Goal: Information Seeking & Learning: Learn about a topic

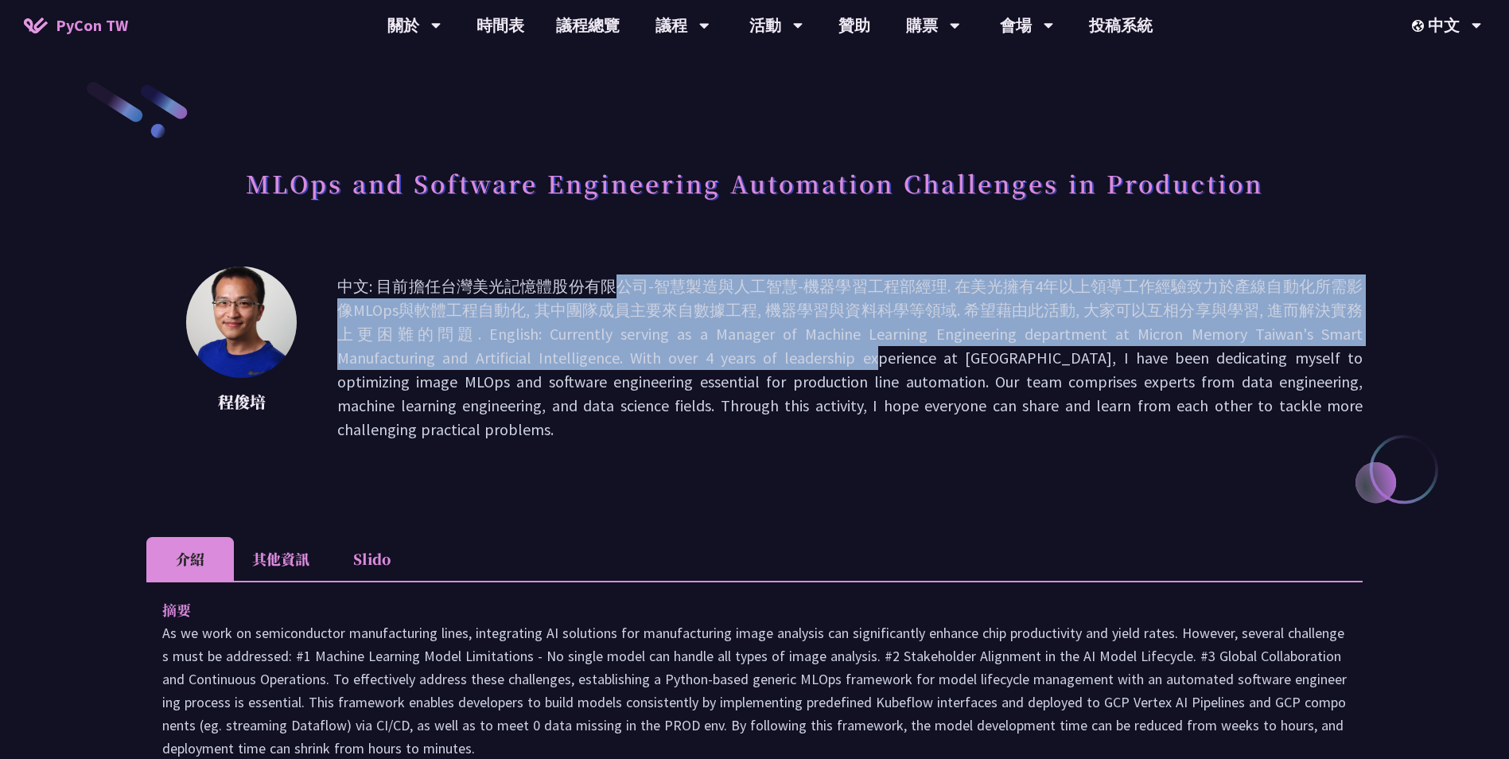
drag, startPoint x: 414, startPoint y: 283, endPoint x: 631, endPoint y: 365, distance: 231.4
click at [631, 365] on p "中文: 目前擔任台灣美光記憶體股份有限公司-智慧製造與人工智慧-機器學習工程部經理. 在美光擁有4年以上領導工作經驗致力於產線自動化所需影像MLOps與軟體工…" at bounding box center [849, 357] width 1025 height 167
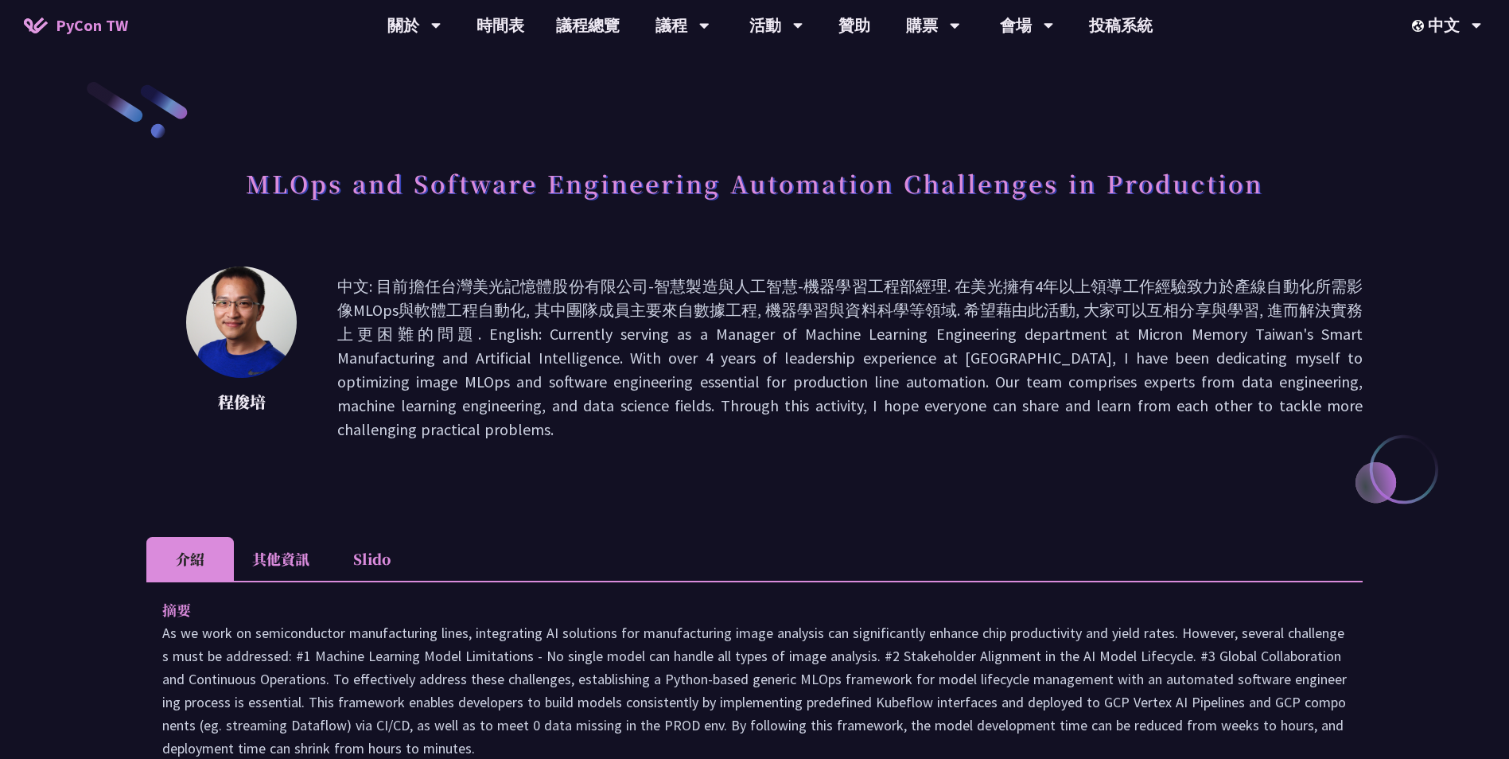
drag, startPoint x: 482, startPoint y: 256, endPoint x: 540, endPoint y: 486, distance: 237.1
click at [540, 486] on div "MLOps and Software Engineering Automation Challenges in Production [PERSON_NAME…" at bounding box center [754, 756] width 1216 height 1352
click at [539, 485] on div "MLOps and Software Engineering Automation Challenges in Production [PERSON_NAME…" at bounding box center [754, 756] width 1216 height 1352
click at [585, 22] on link "議程總覽" at bounding box center [587, 25] width 95 height 51
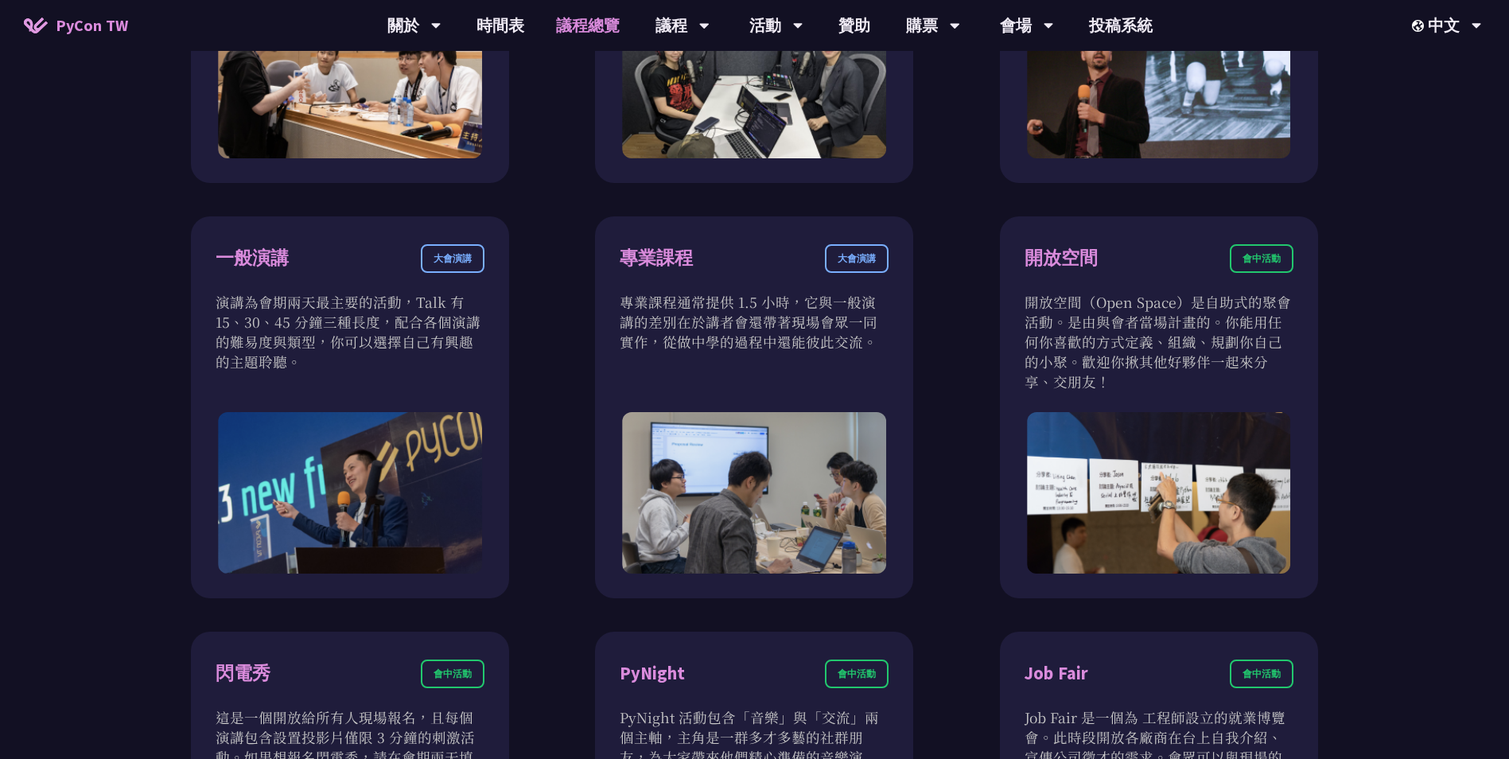
scroll to position [795, 0]
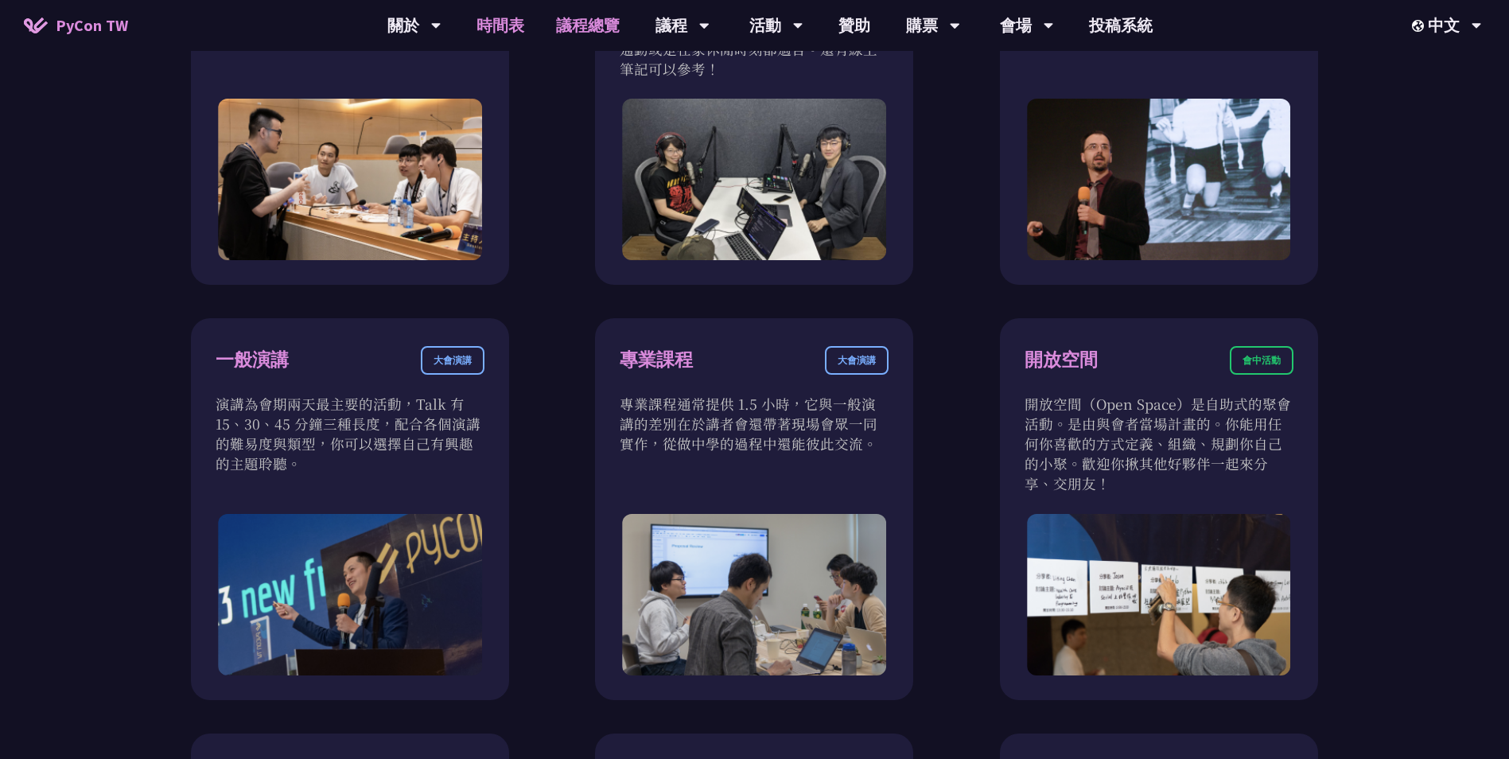
click at [513, 24] on link "時間表" at bounding box center [501, 25] width 80 height 51
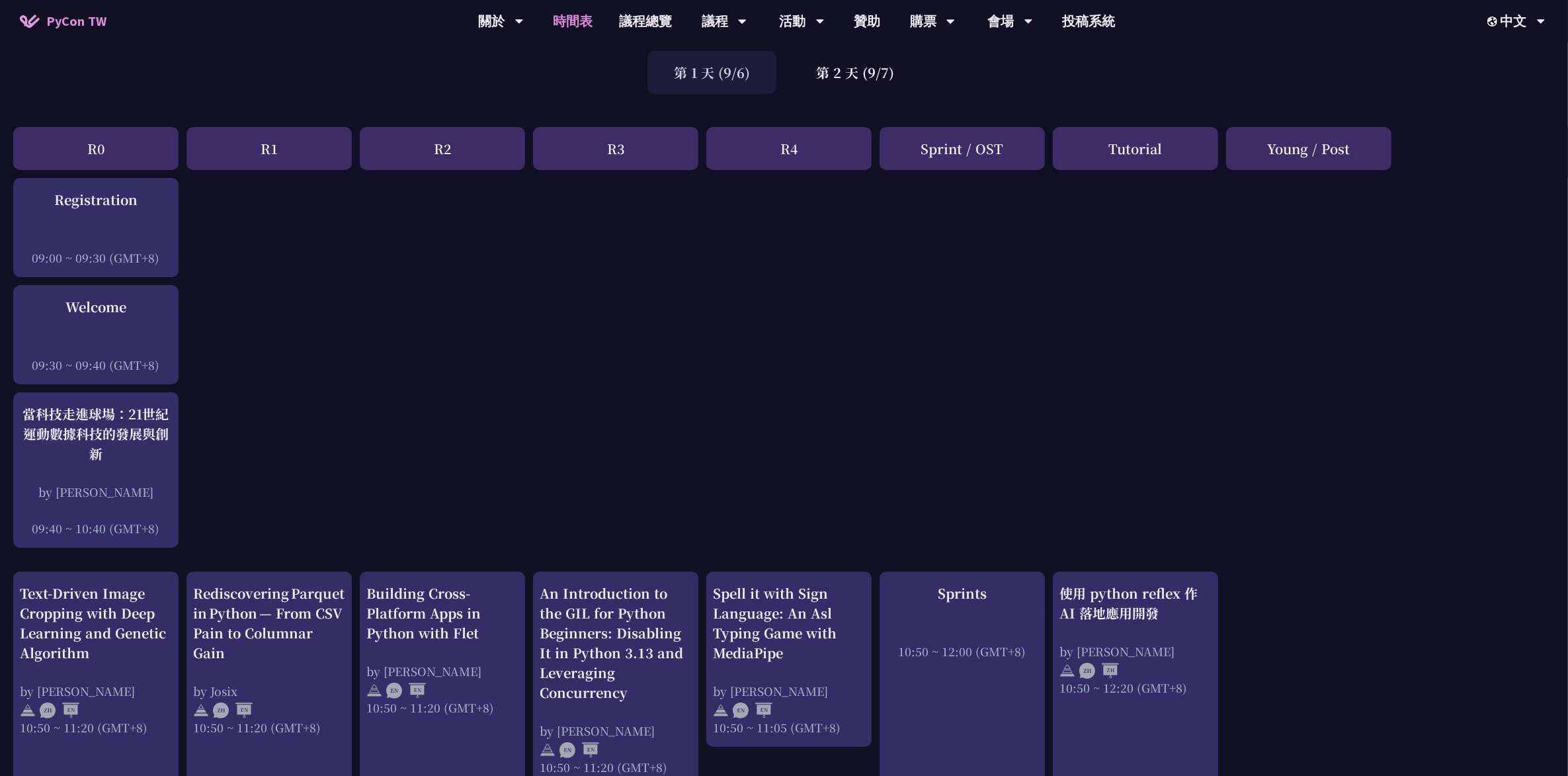
scroll to position [248, 0]
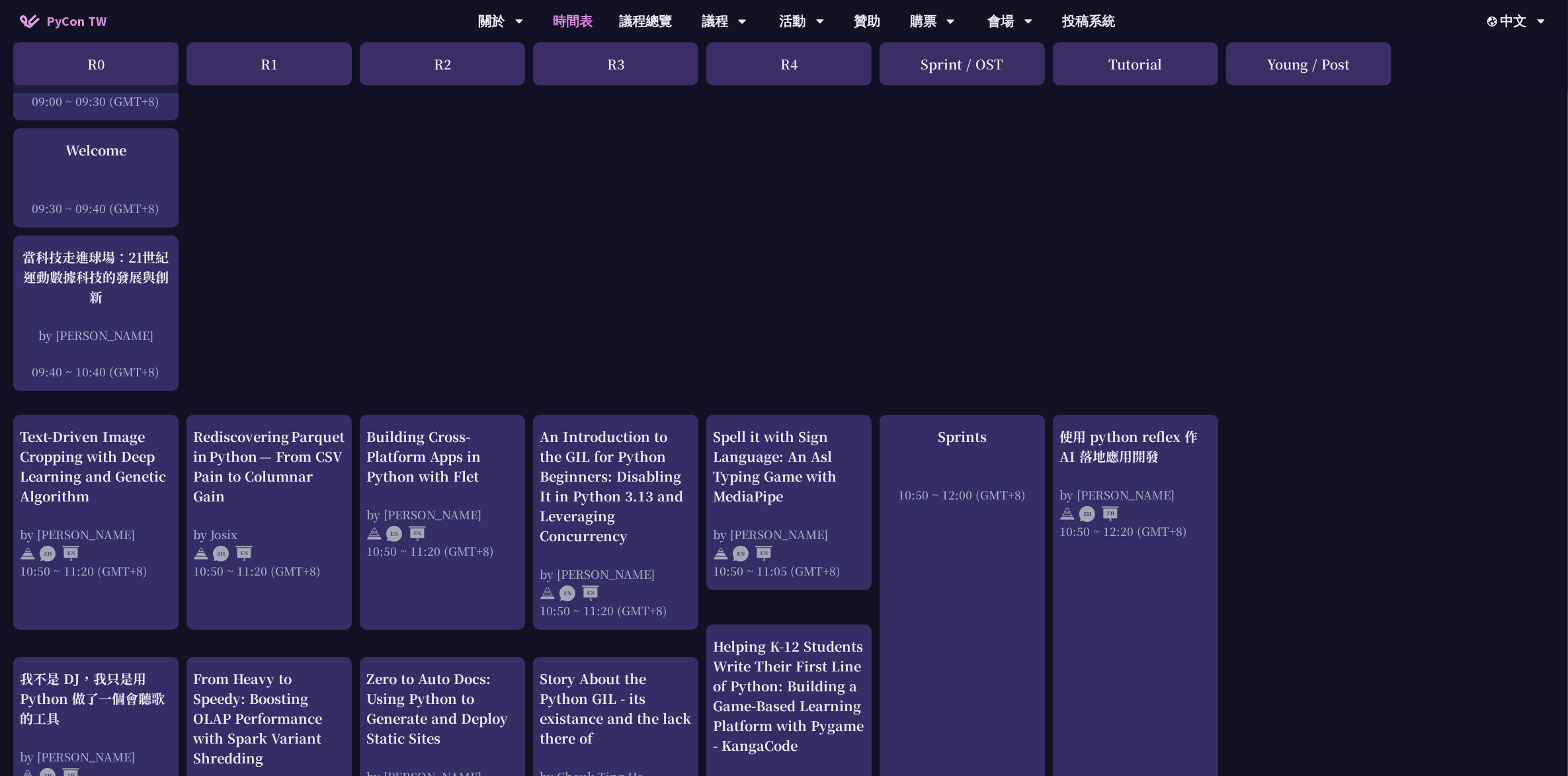
drag, startPoint x: 849, startPoint y: 162, endPoint x: 836, endPoint y: 186, distance: 27.3
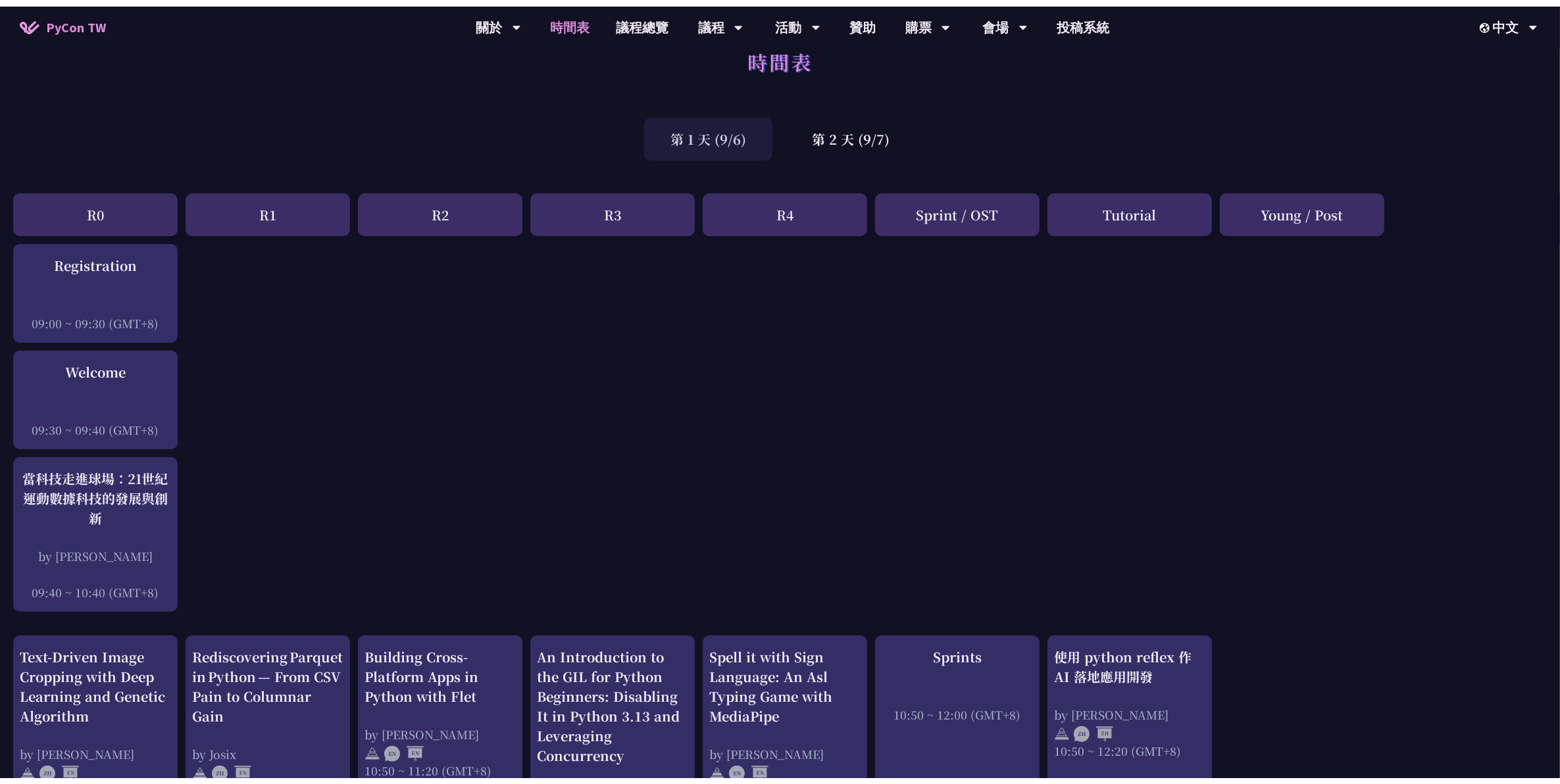
scroll to position [0, 0]
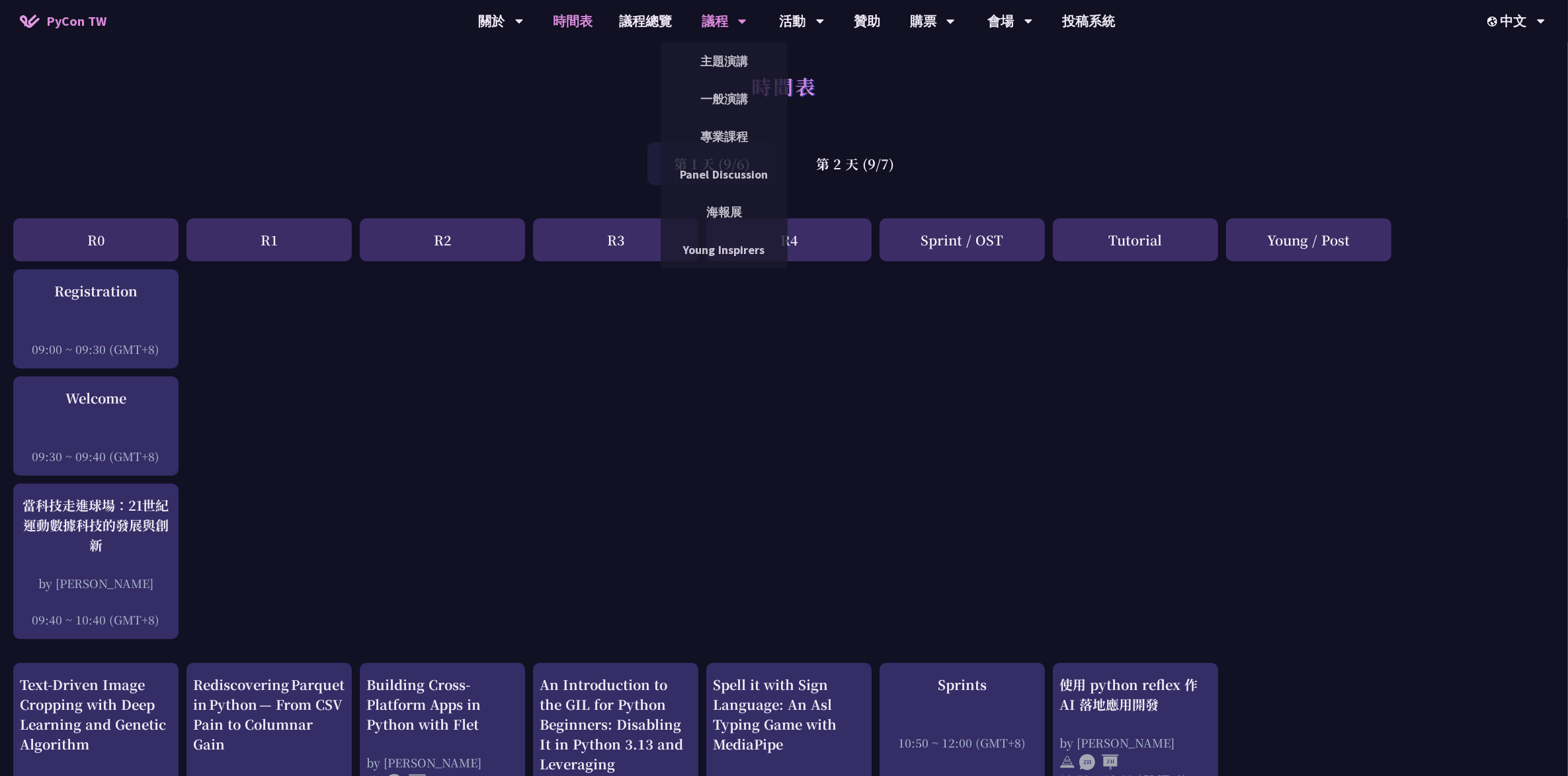
click at [746, 25] on div "議程 主題演講 一般演講 專業課程 Panel Discussion 海報展 Young Inspirers" at bounding box center [724, 21] width 78 height 42
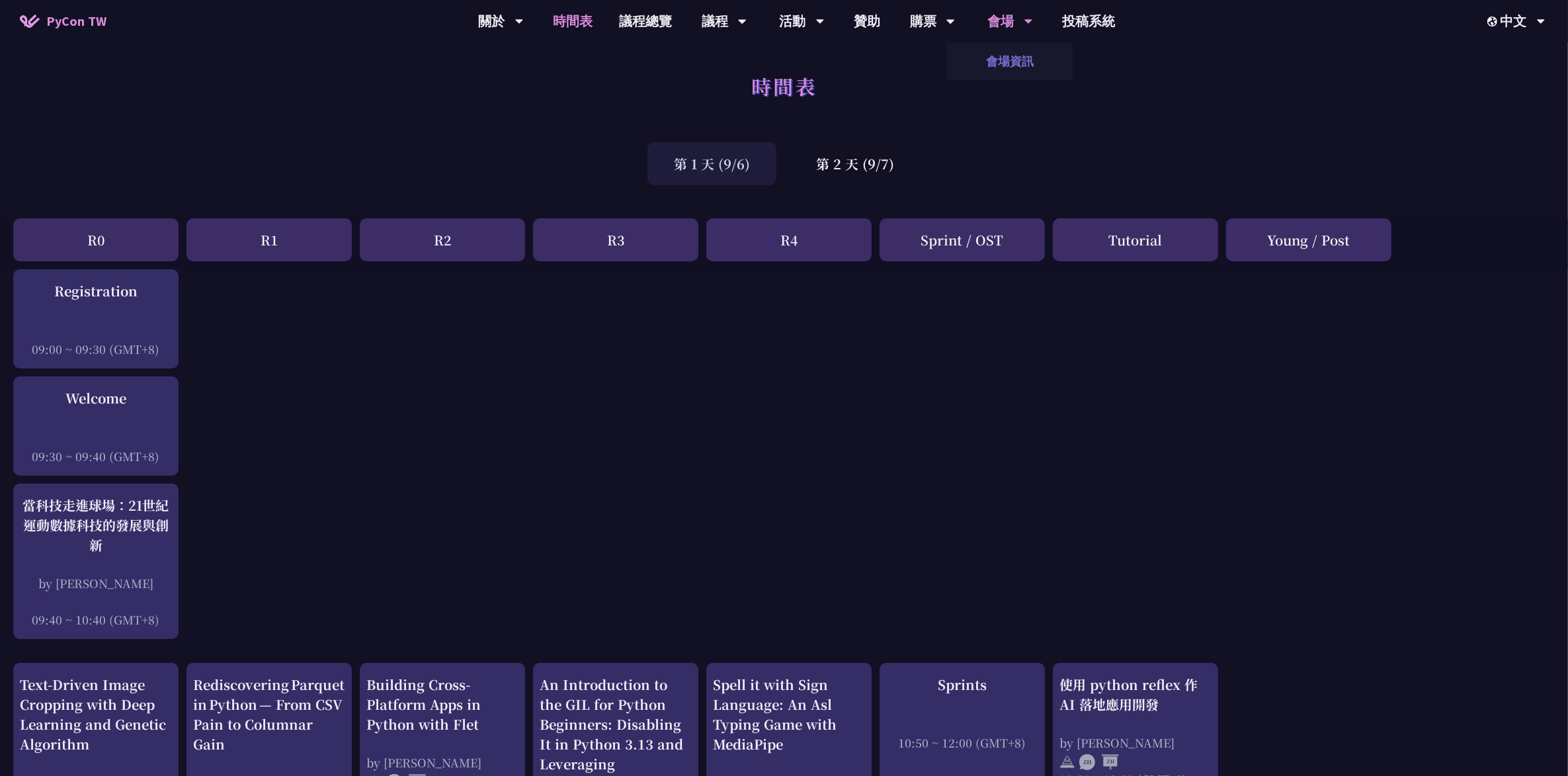
click at [1015, 62] on link "會場資訊" at bounding box center [1009, 61] width 127 height 31
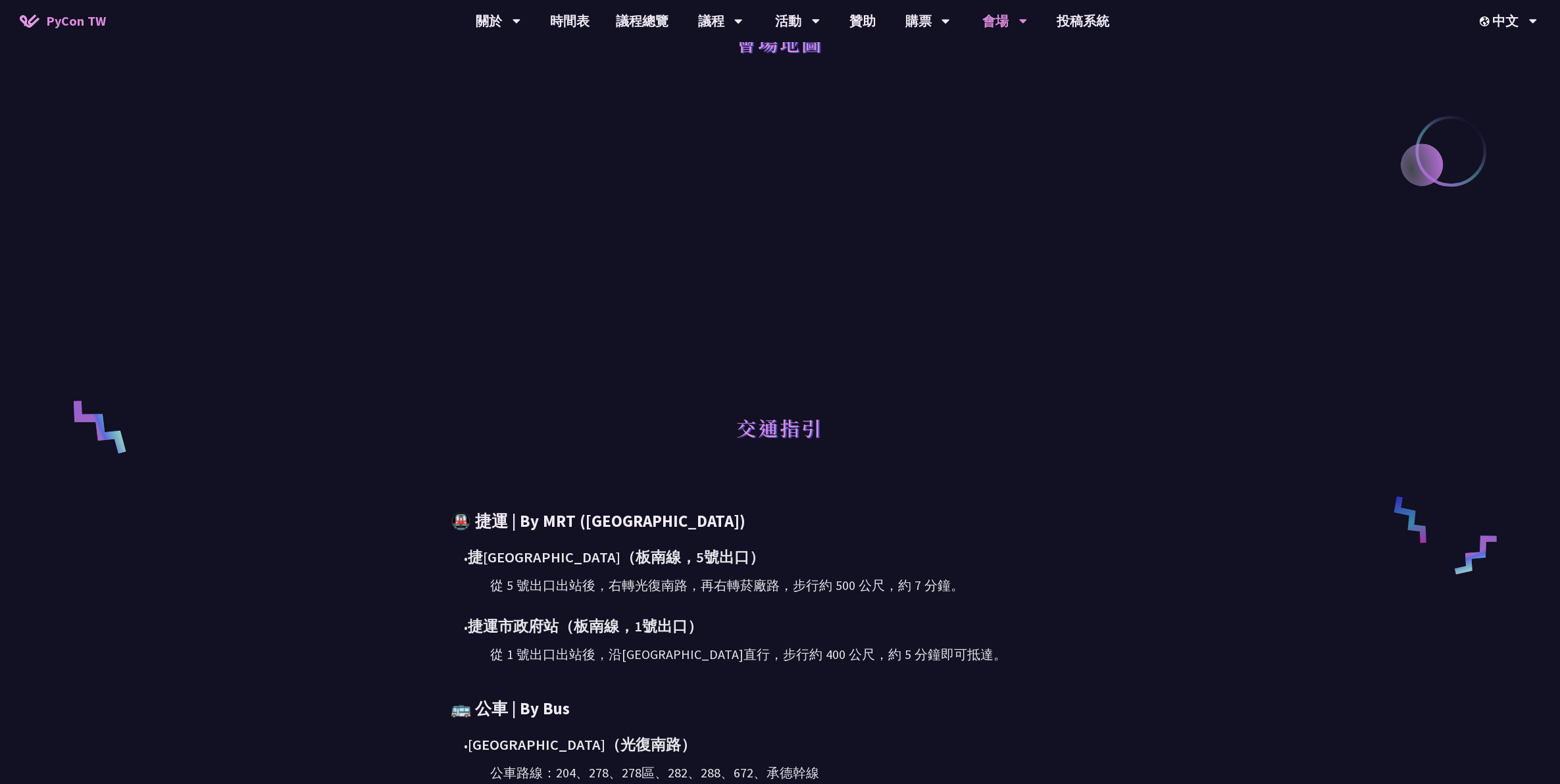
scroll to position [494, 0]
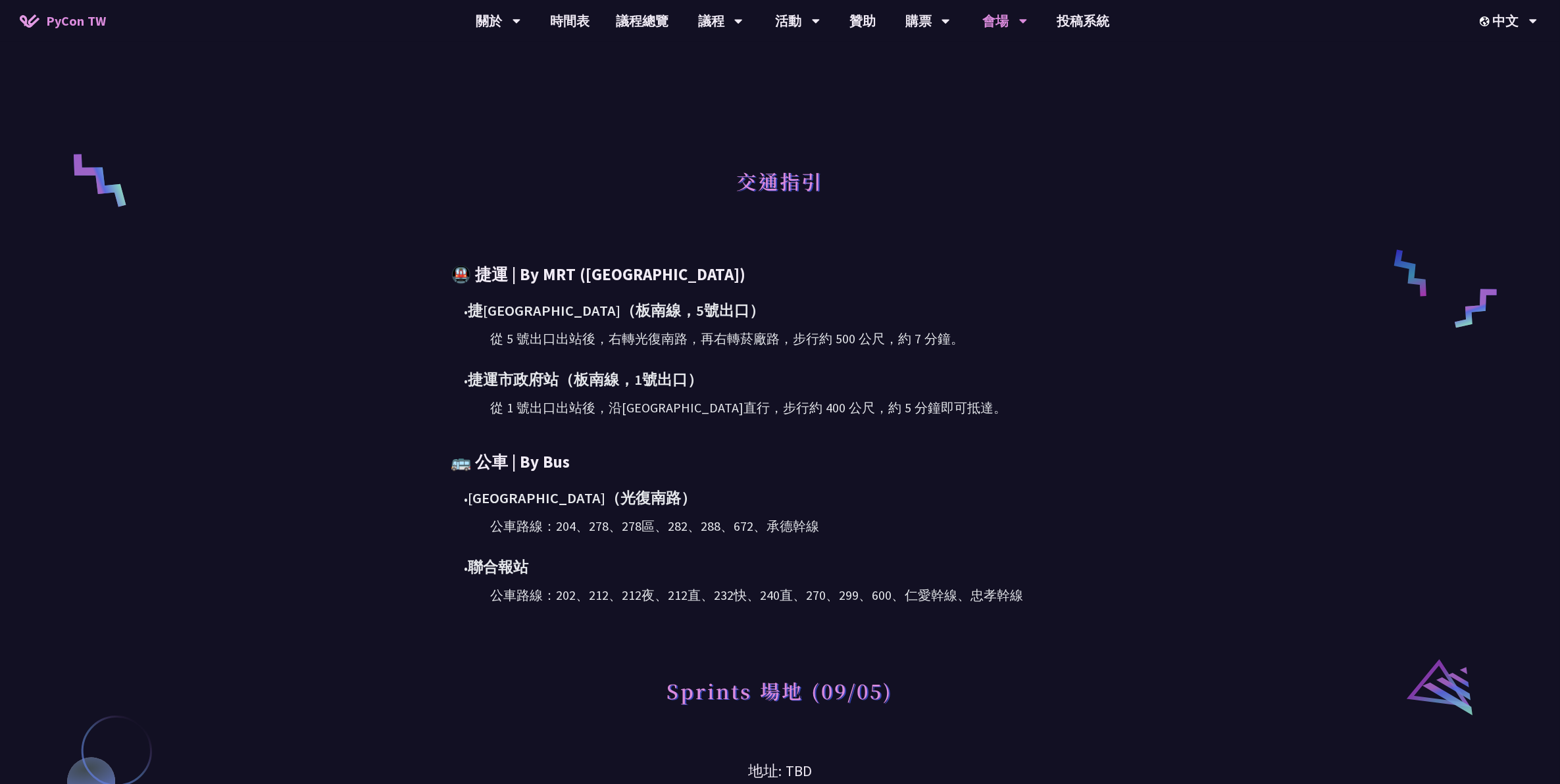
drag, startPoint x: 656, startPoint y: 313, endPoint x: 705, endPoint y: 605, distance: 296.1
click at [705, 605] on div "主要研討會場地 (09/06-09/07) [GEOGRAPHIC_DATA] 地址: [STREET_ADDRESS]（誠品生活松菸店內） 會場地圖 交通指…" at bounding box center [780, 177] width 684 height 1342
drag, startPoint x: 705, startPoint y: 605, endPoint x: 705, endPoint y: 596, distance: 9.0
click at [705, 596] on div "公車路線：202、212、212夜、212直、232快、240直、270、299、600、仁愛幹線、忠孝幹線" at bounding box center [800, 595] width 619 height 20
drag, startPoint x: 707, startPoint y: 619, endPoint x: 715, endPoint y: 495, distance: 124.3
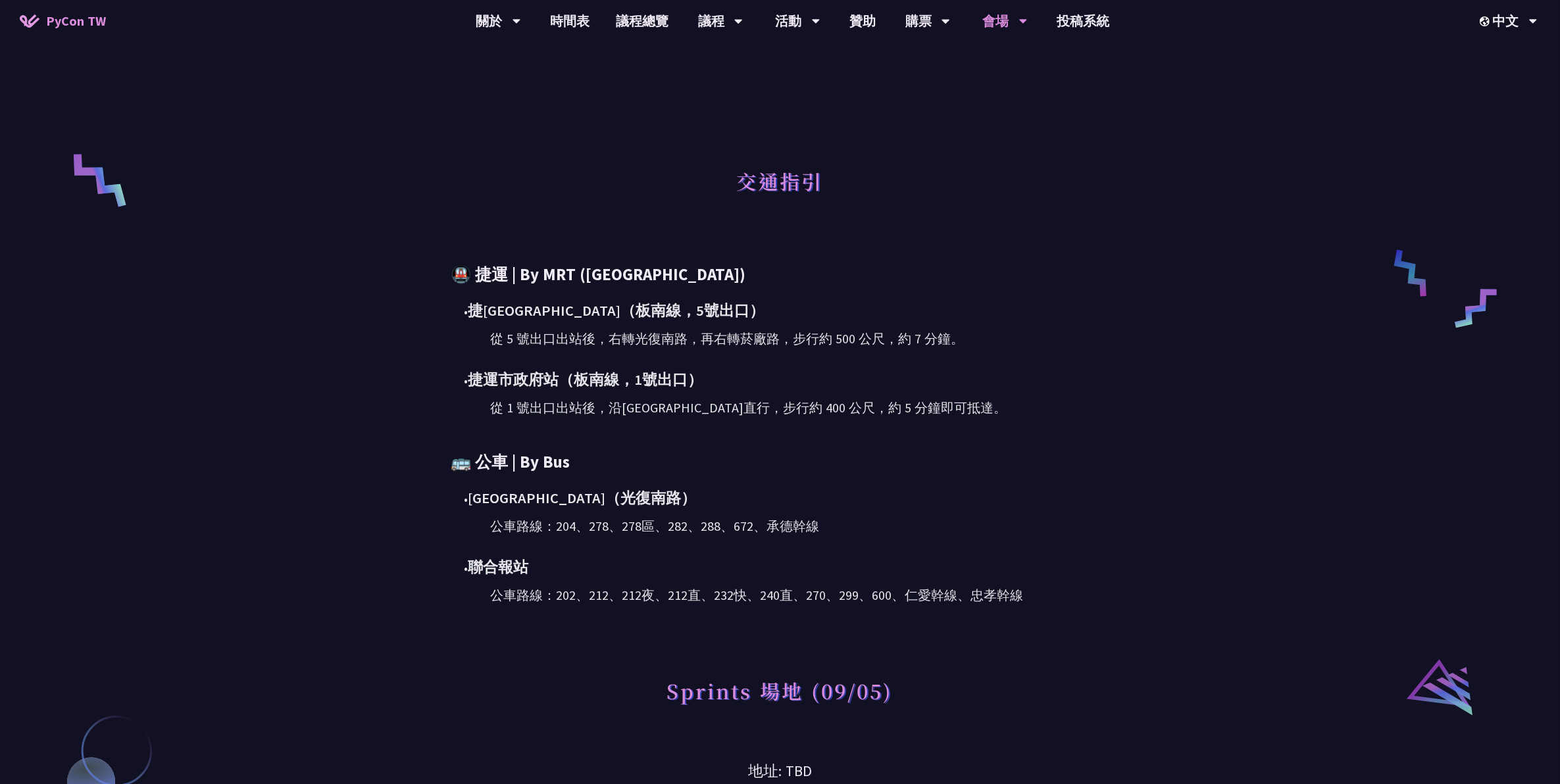
click at [715, 495] on div "主要研討會場地 (09/06-09/07) [GEOGRAPHIC_DATA] 地址: [STREET_ADDRESS]（誠品生活松菸店內） 會場地圖 交通指…" at bounding box center [780, 177] width 684 height 1342
drag, startPoint x: 715, startPoint y: 495, endPoint x: 715, endPoint y: 477, distance: 18.0
click at [715, 495] on div "• [GEOGRAPHIC_DATA]（光復南路）" at bounding box center [787, 499] width 645 height 23
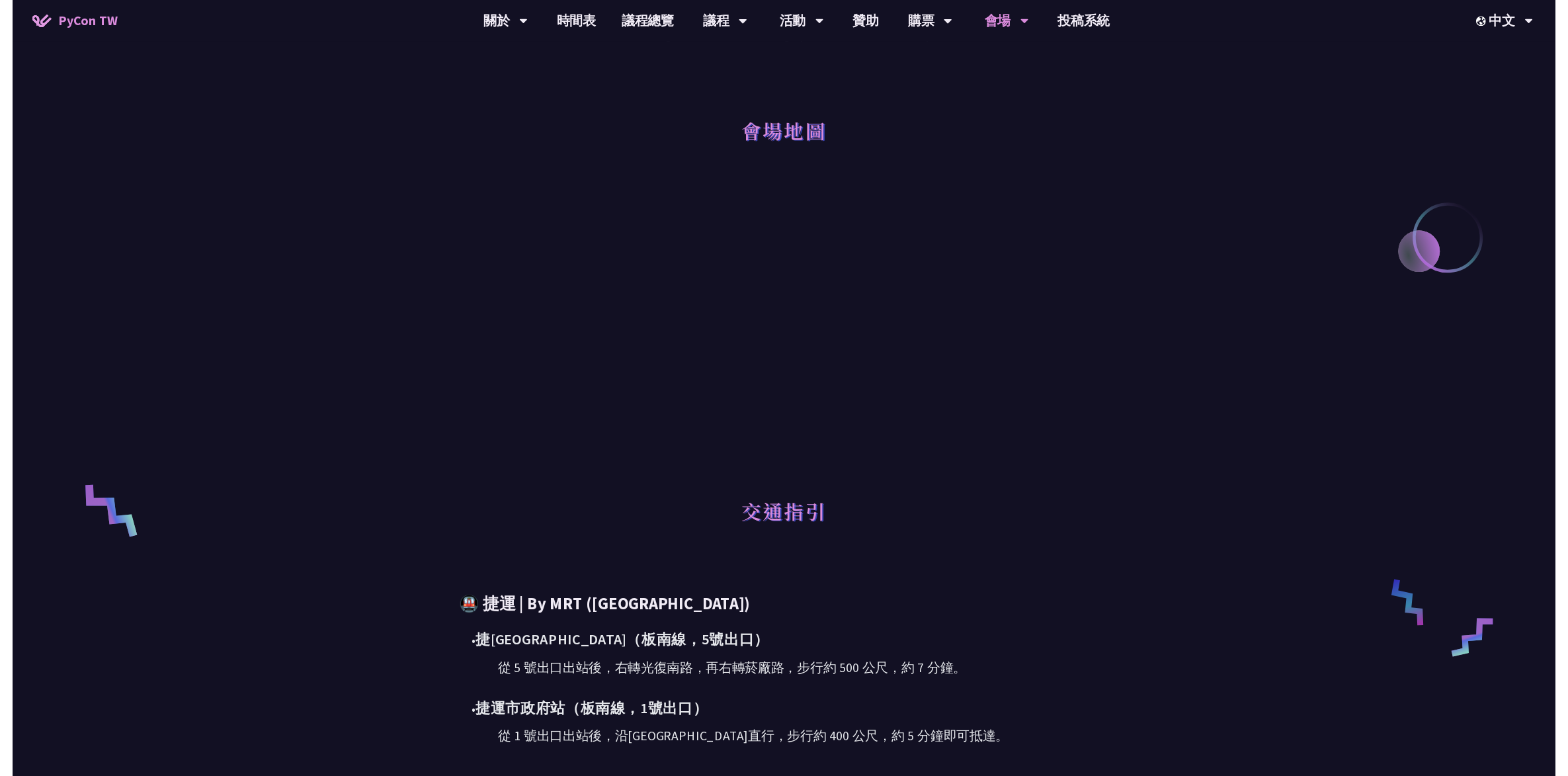
scroll to position [0, 0]
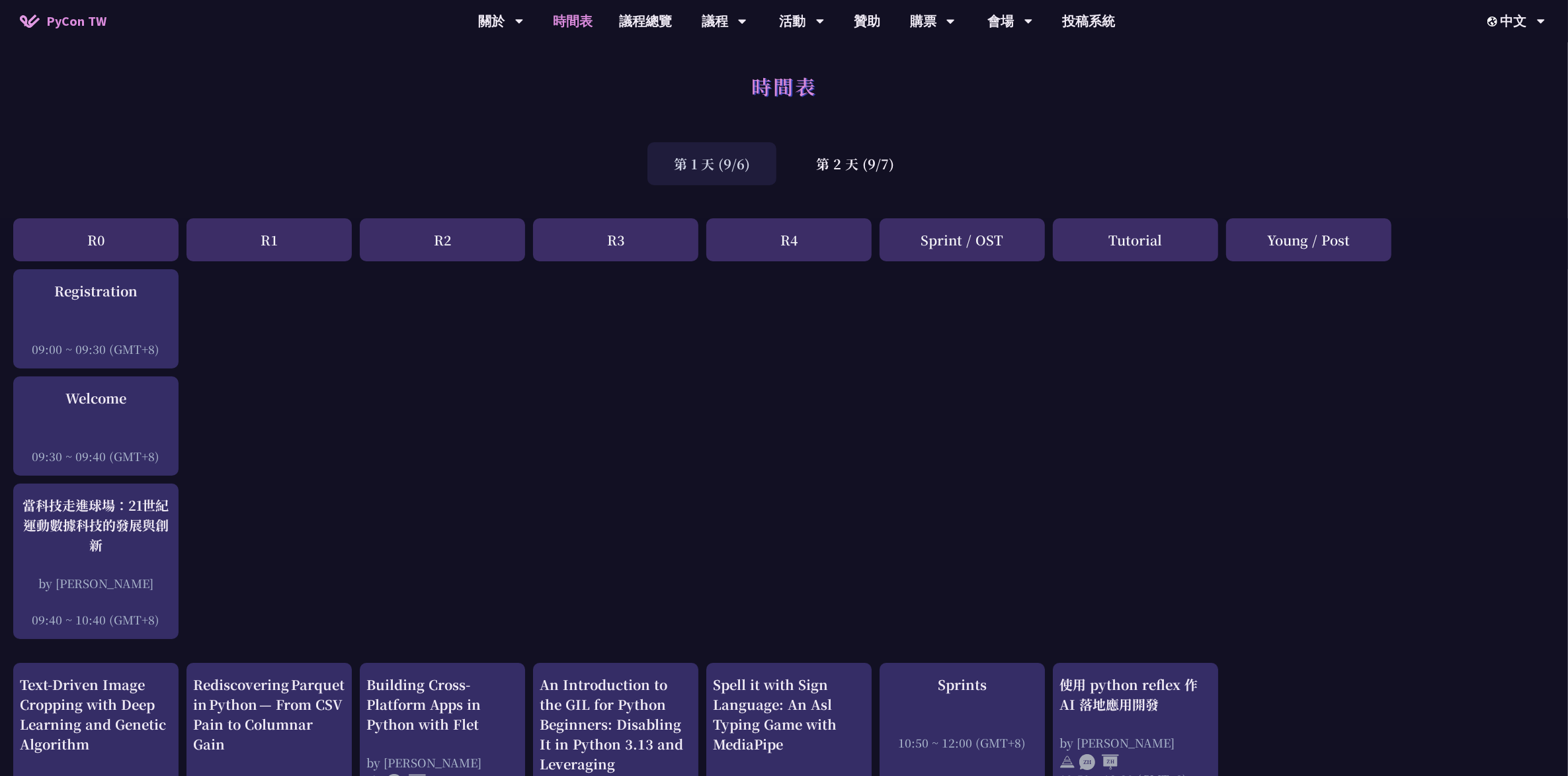
click at [276, 235] on div "R1" at bounding box center [269, 240] width 165 height 43
click at [428, 251] on div "R2" at bounding box center [442, 240] width 165 height 43
click at [878, 167] on div "第 2 天 (9/7)" at bounding box center [855, 164] width 131 height 43
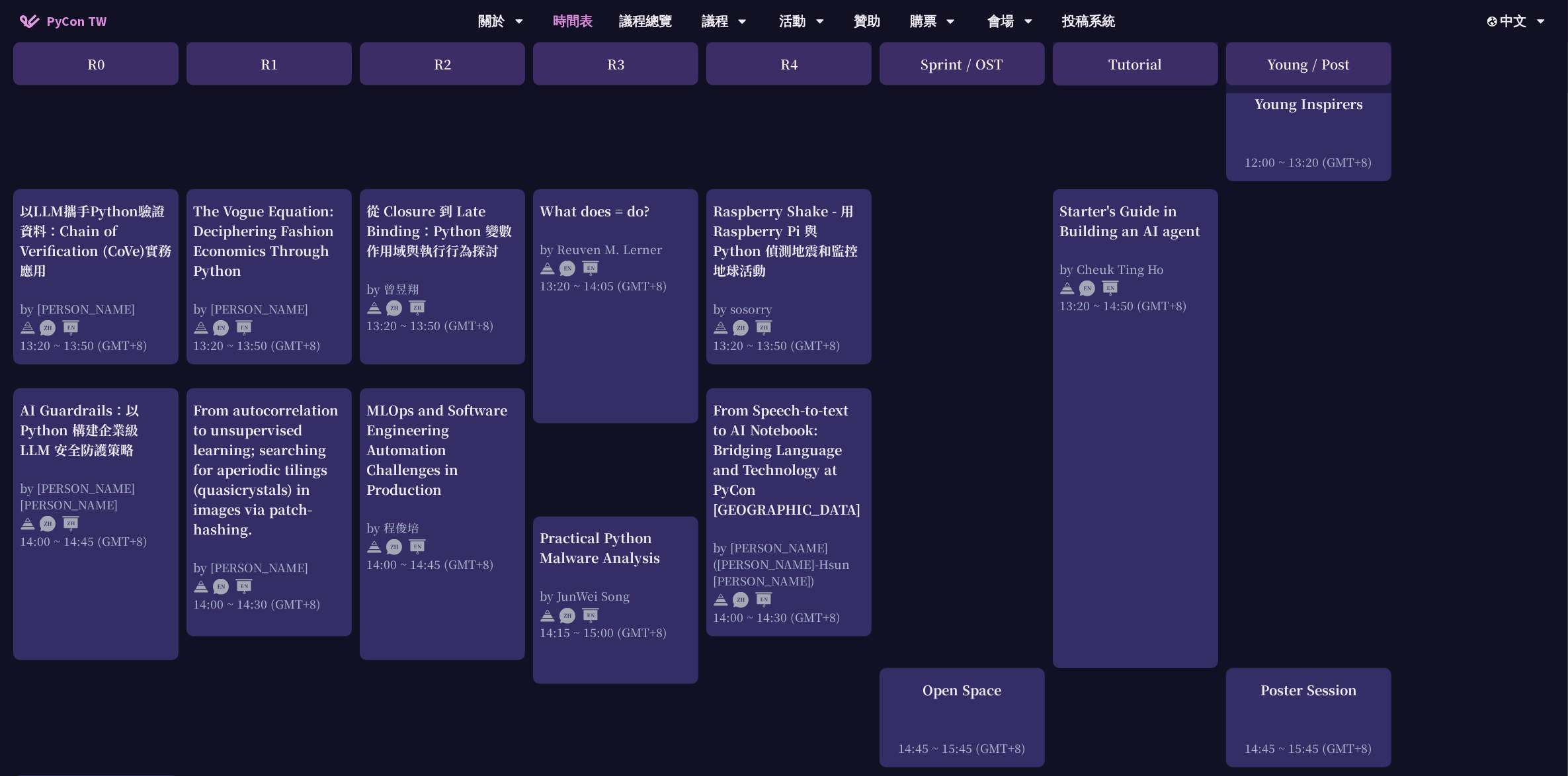
scroll to position [1158, 0]
click at [943, 344] on div "print("Hello World")，然後呢？ by [PERSON_NAME] 10:50 ~ 11:35 (GMT+8) What does = do…" at bounding box center [784, 151] width 1568 height 2079
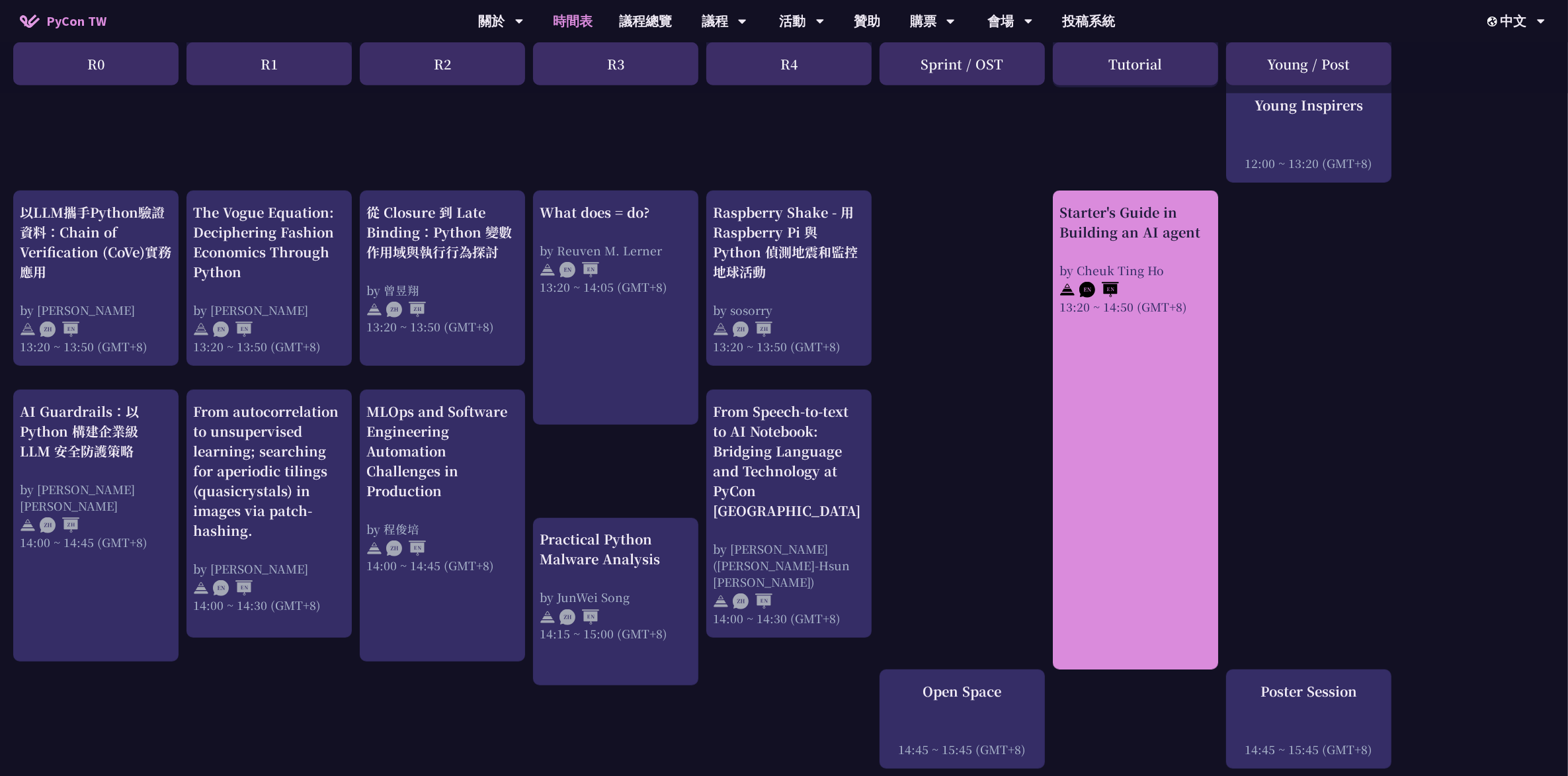
click at [1091, 435] on div "Starter's Guide in Building an AI agent by [PERSON_NAME] 13:20 ~ 14:50 (GMT+8)" at bounding box center [1135, 430] width 165 height 479
click at [1120, 299] on div "13:20 ~ 14:50 (GMT+8)" at bounding box center [1135, 307] width 152 height 17
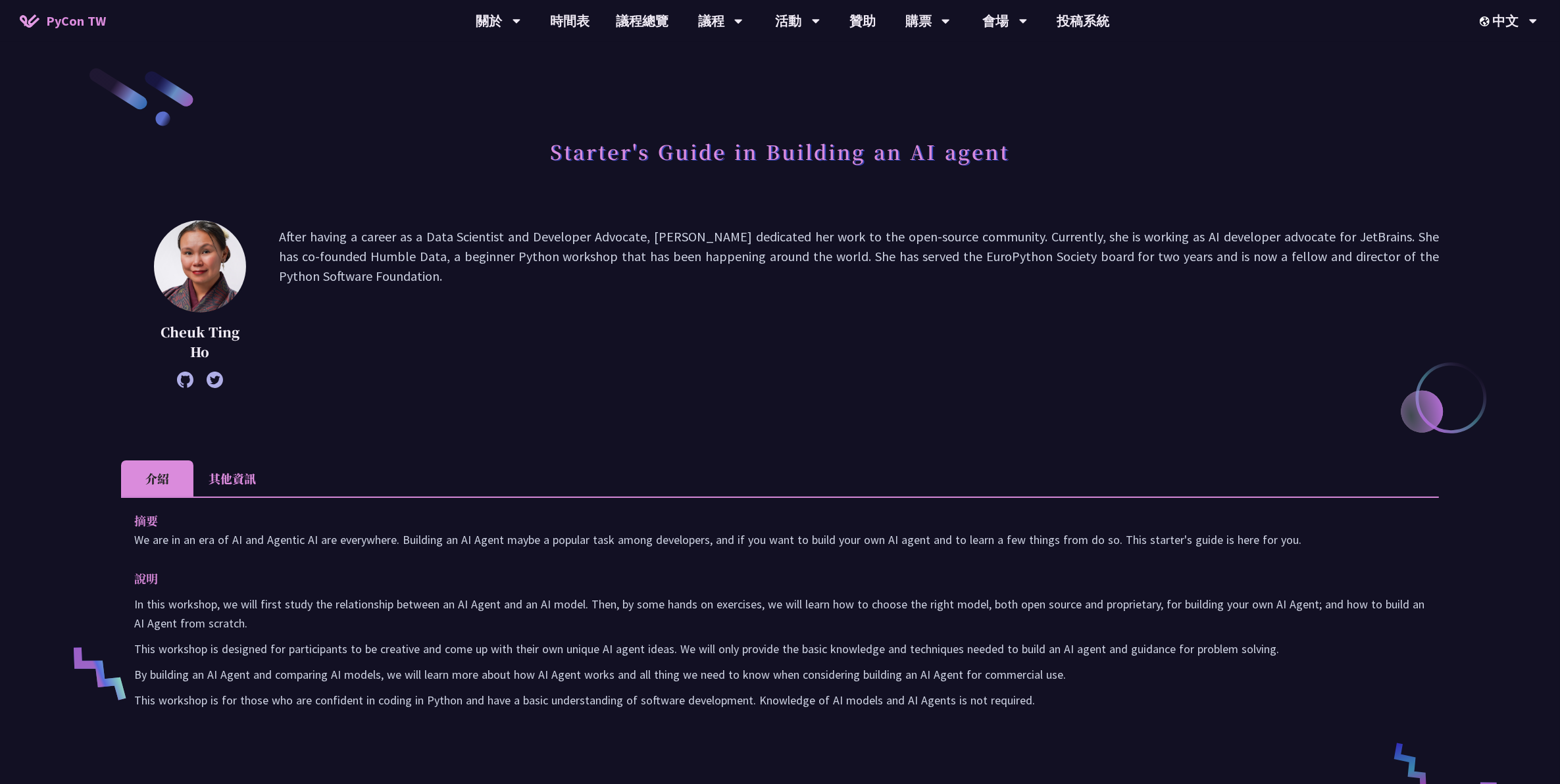
scroll to position [494, 0]
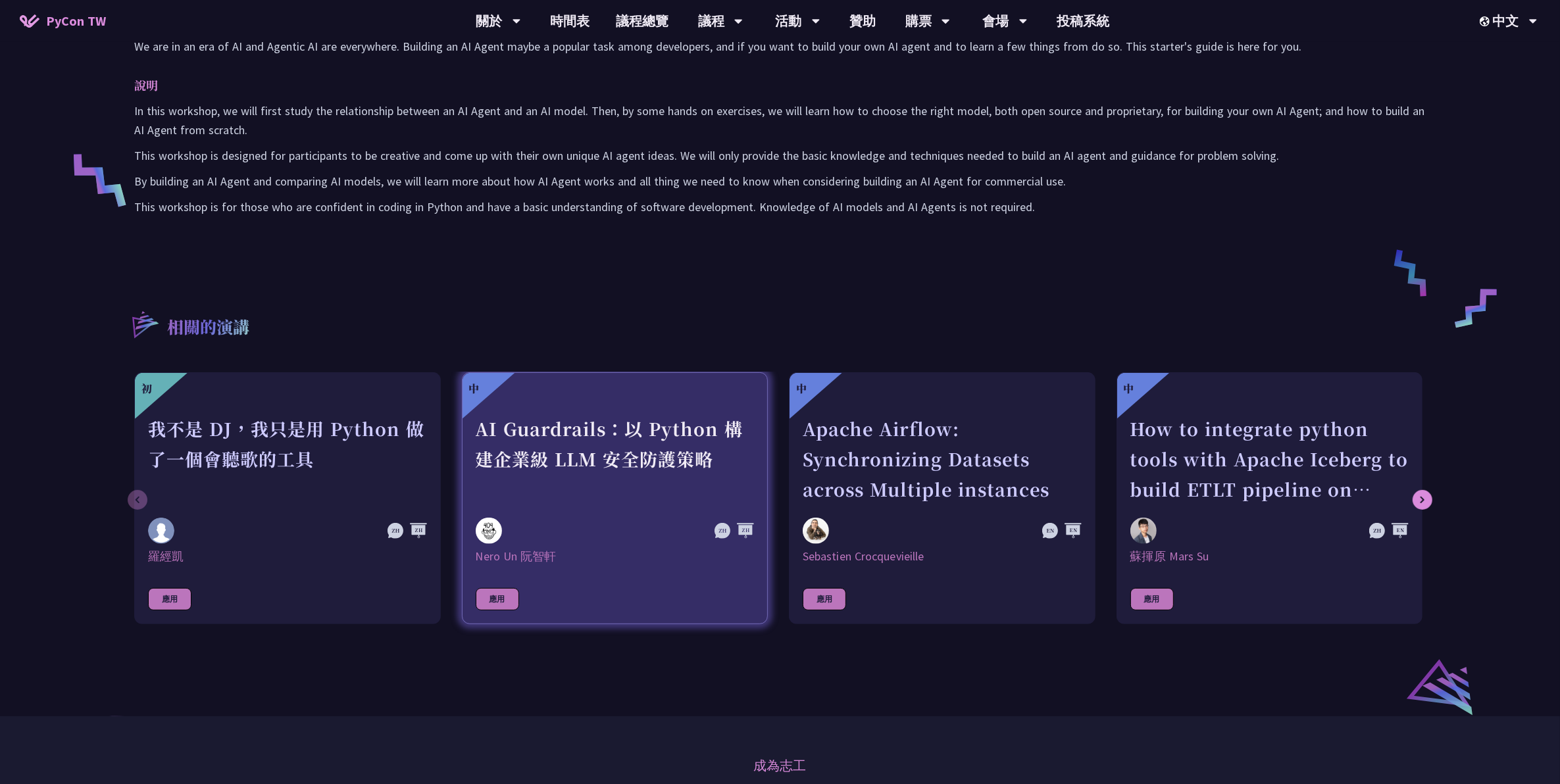
click at [640, 490] on div "AI Guardrails：以 Python 構建企業級 LLM 安全防護策略" at bounding box center [615, 459] width 279 height 91
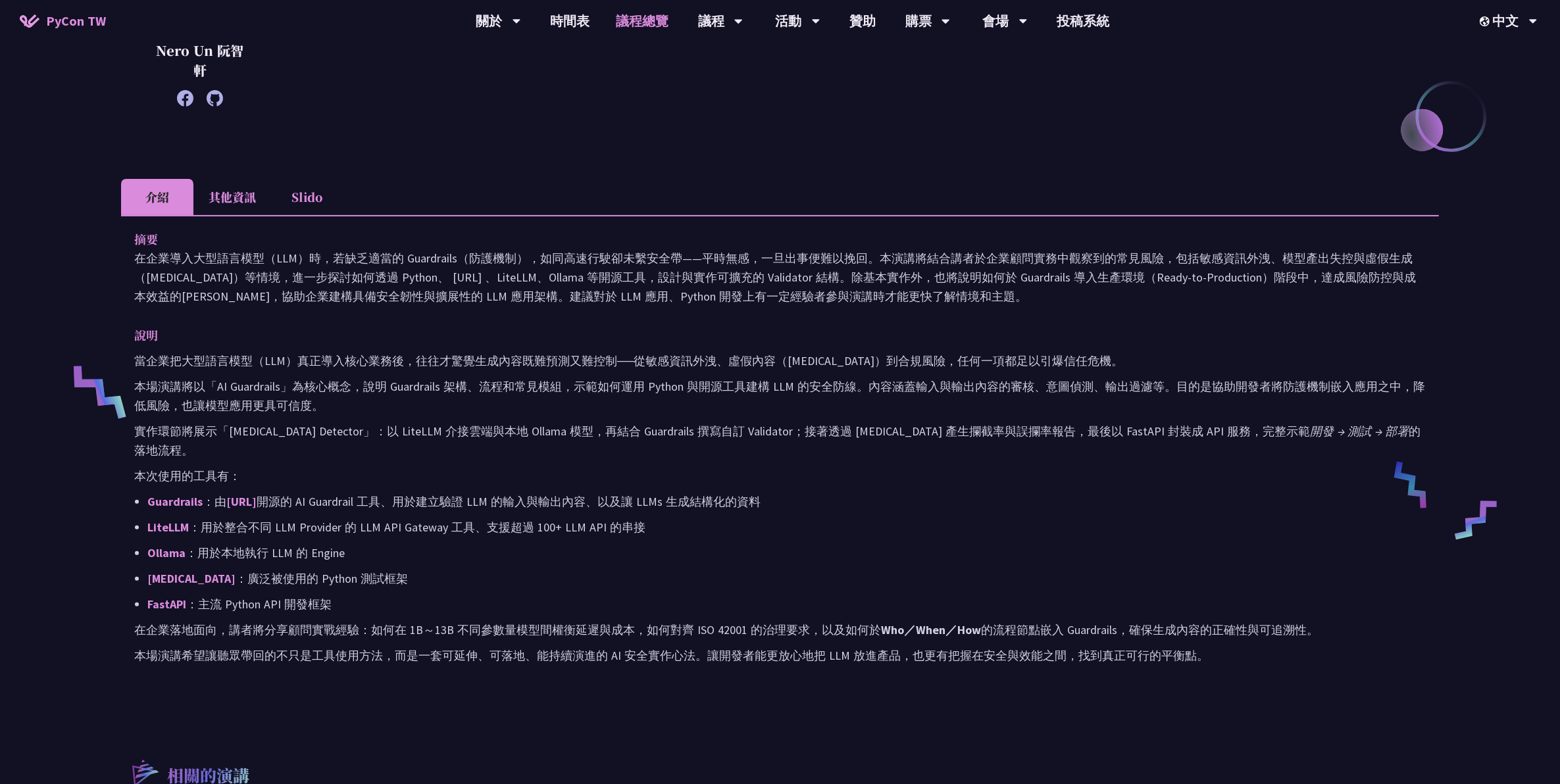
scroll to position [82, 0]
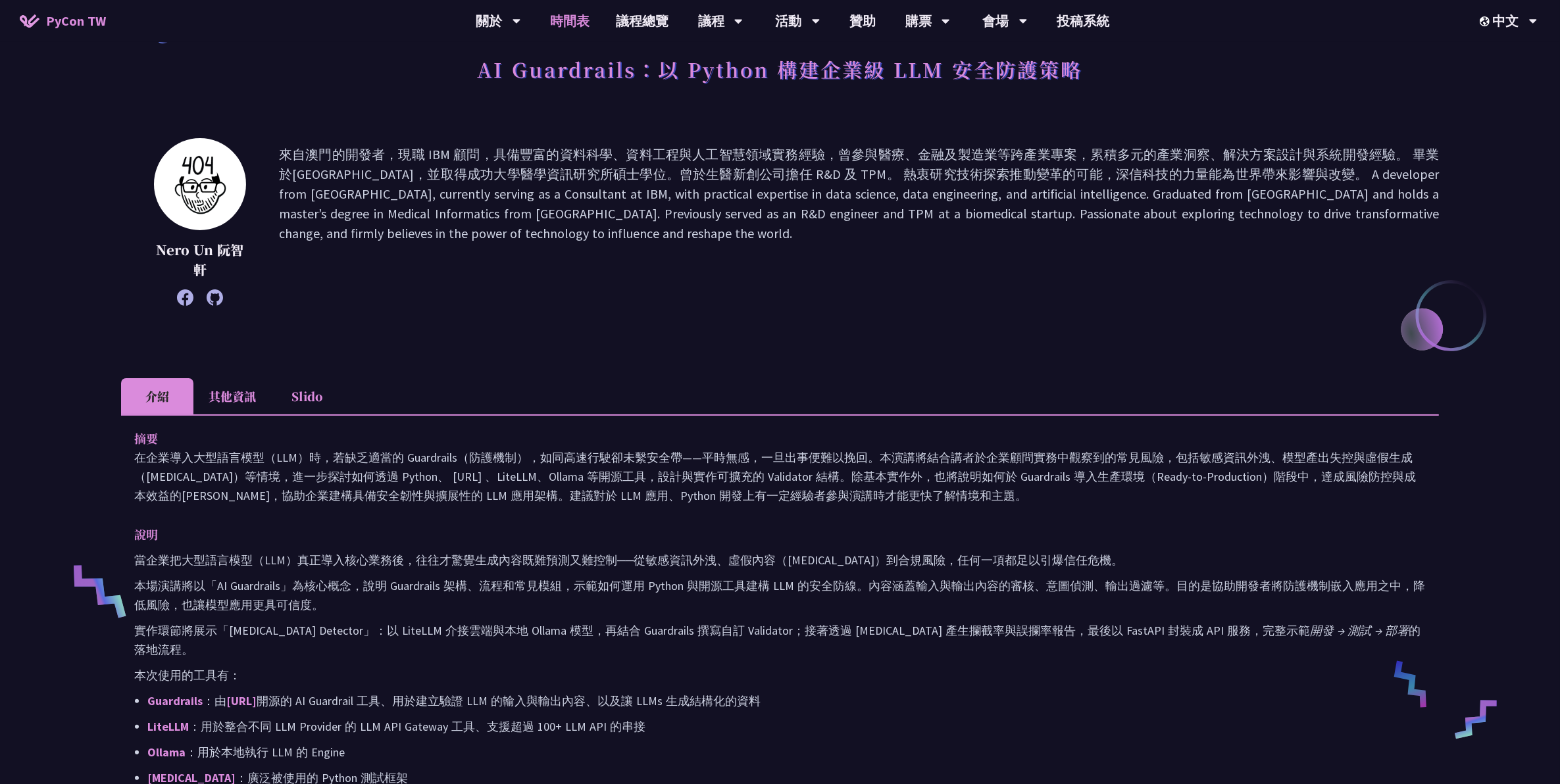
click at [587, 17] on link "時間表" at bounding box center [570, 21] width 66 height 42
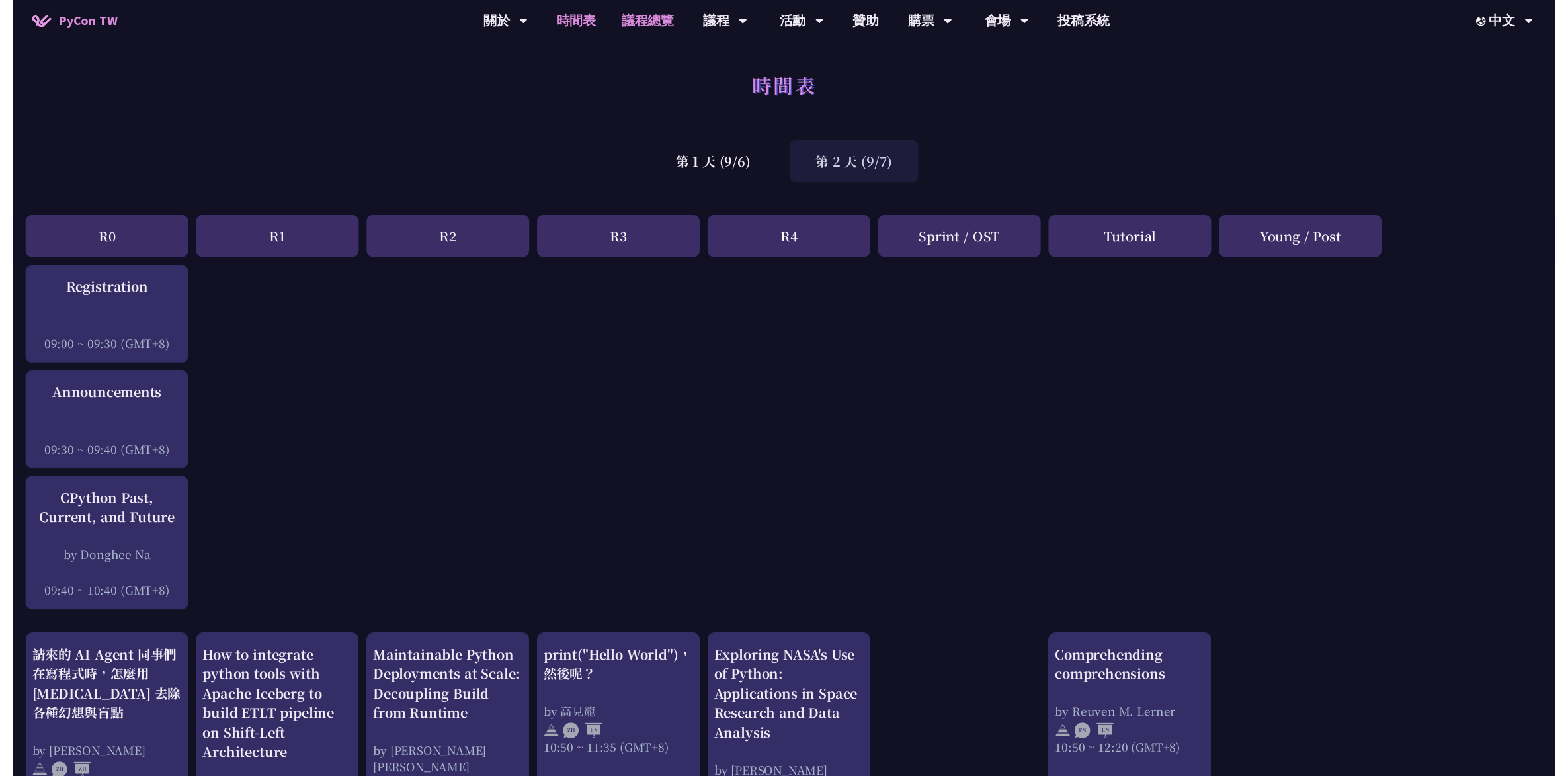
scroll to position [1158, 0]
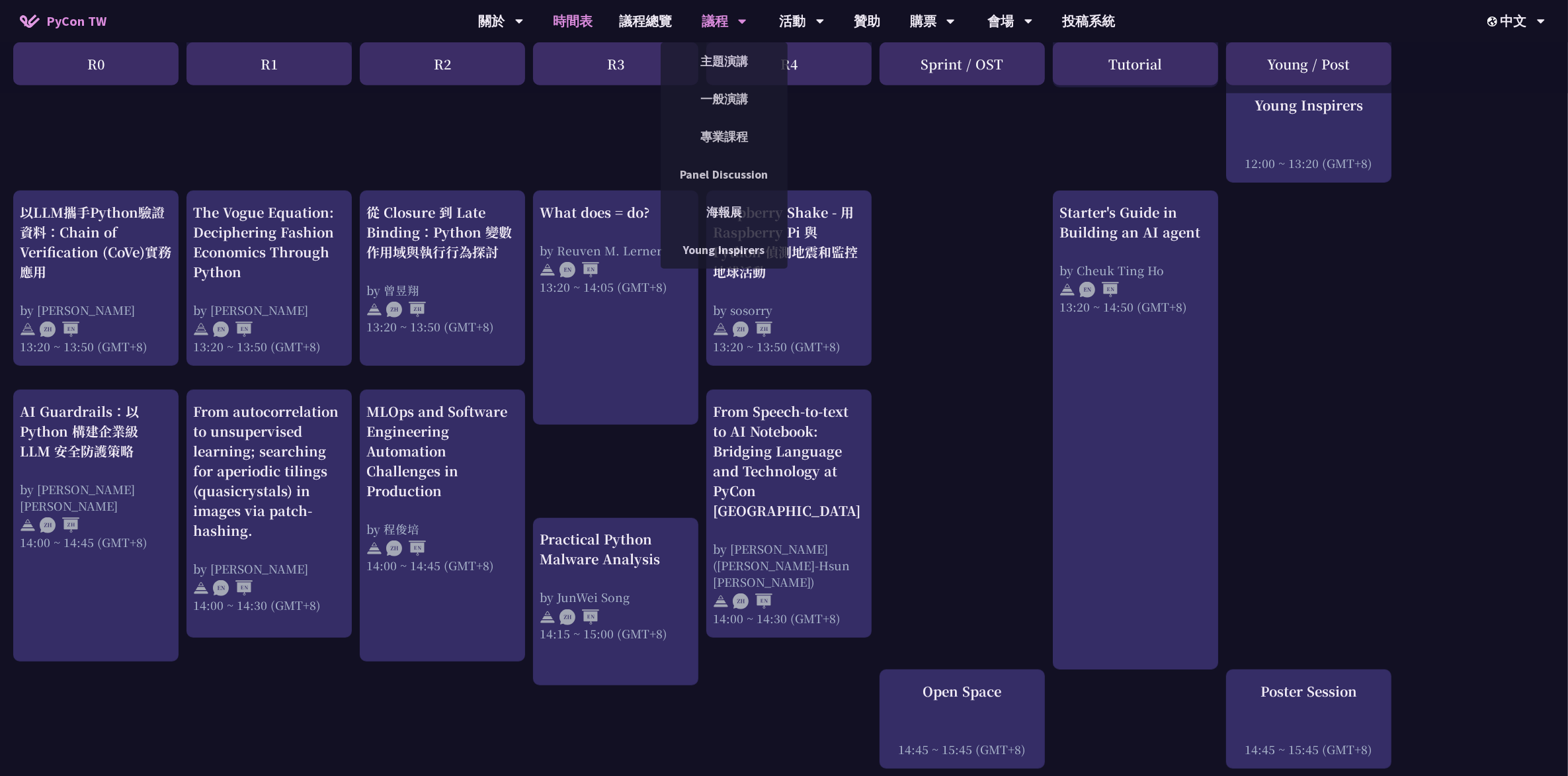
click at [524, 27] on div "議程" at bounding box center [501, 21] width 45 height 42
click at [722, 60] on link "主題演講" at bounding box center [724, 61] width 127 height 31
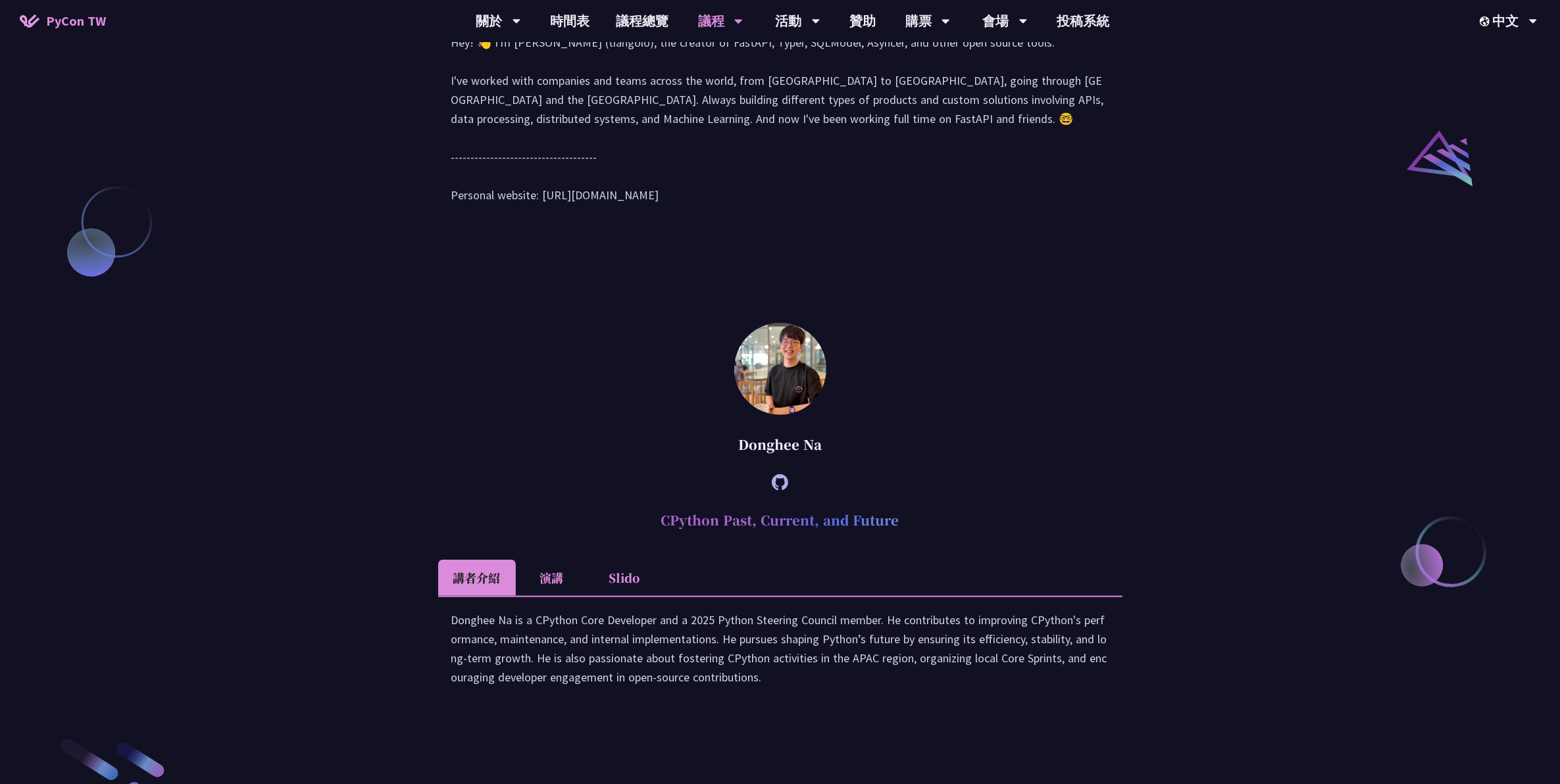
scroll to position [1398, 0]
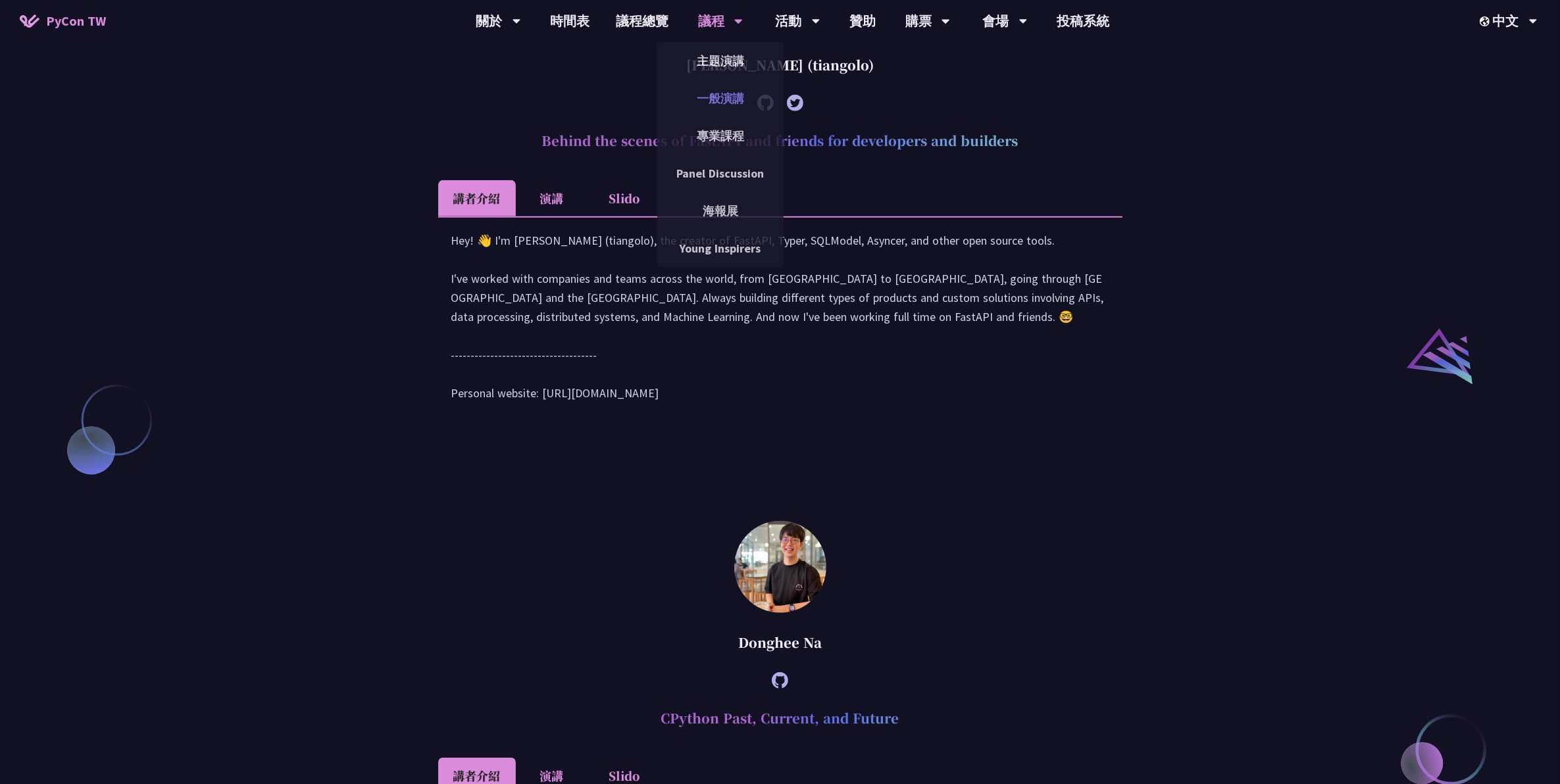
click at [719, 100] on link "一般演講" at bounding box center [720, 98] width 127 height 31
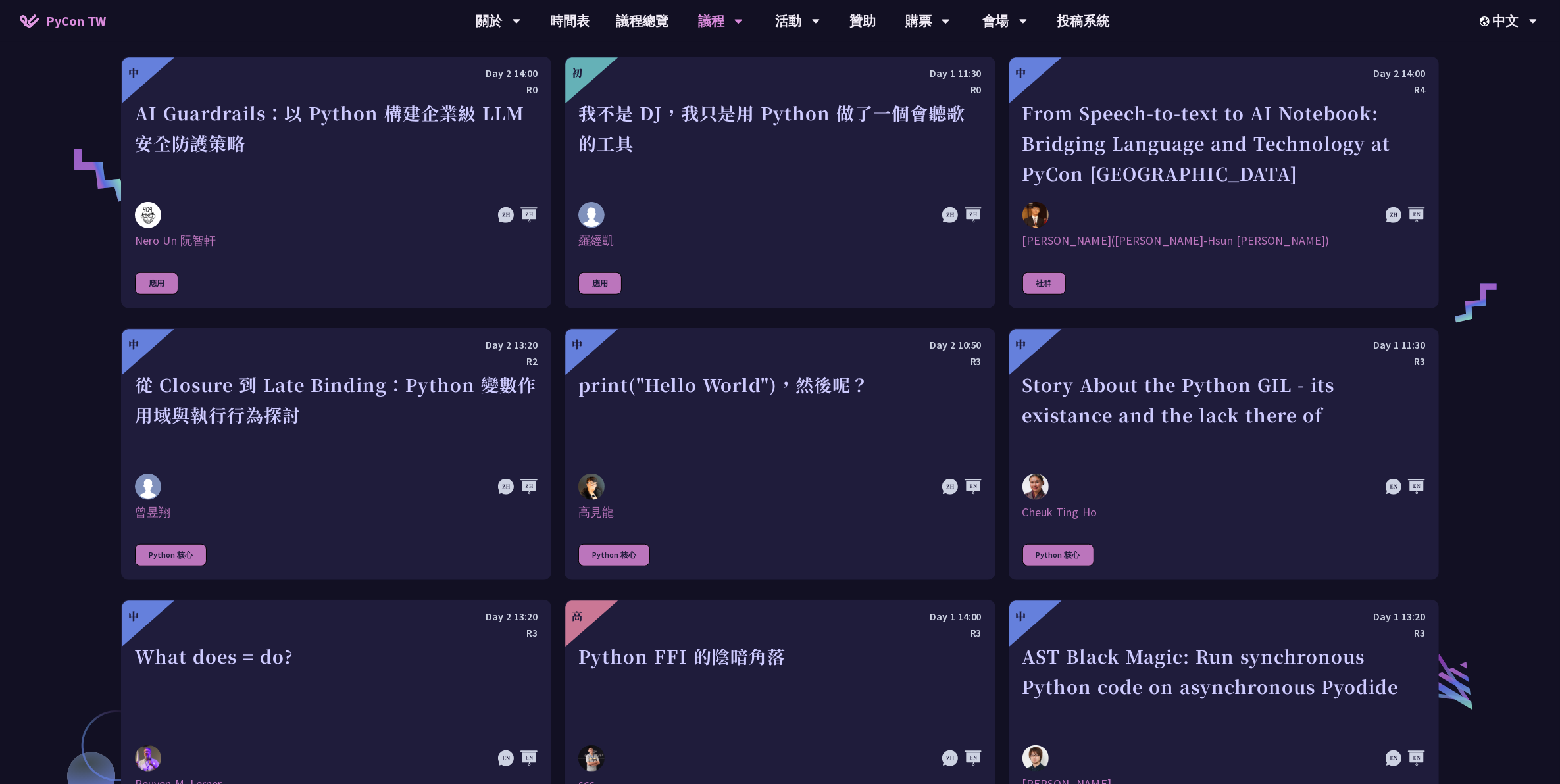
scroll to position [822, 0]
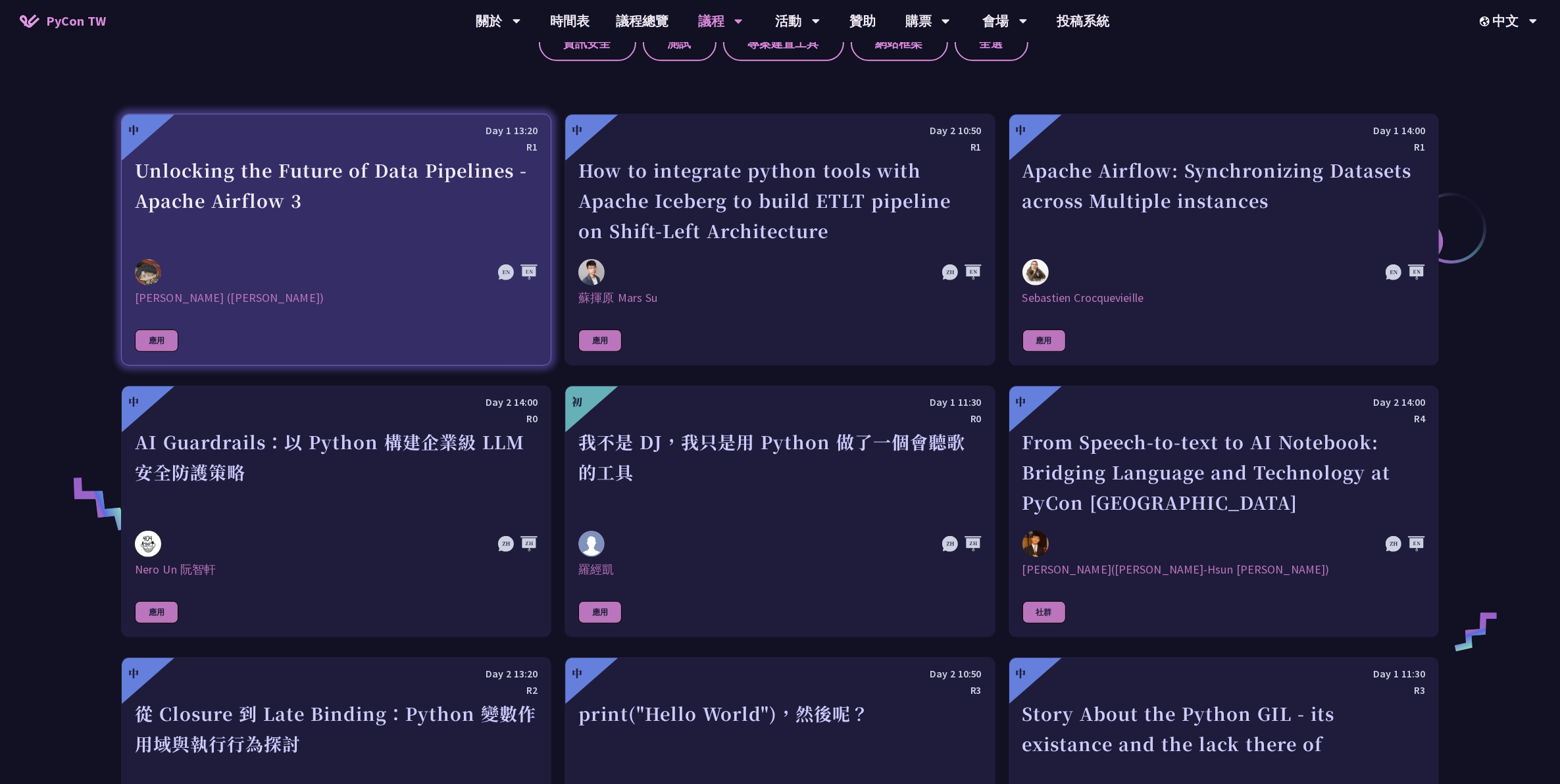
click at [320, 179] on div "Unlocking the Future of Data Pipelines - Apache Airflow 3" at bounding box center [336, 201] width 403 height 91
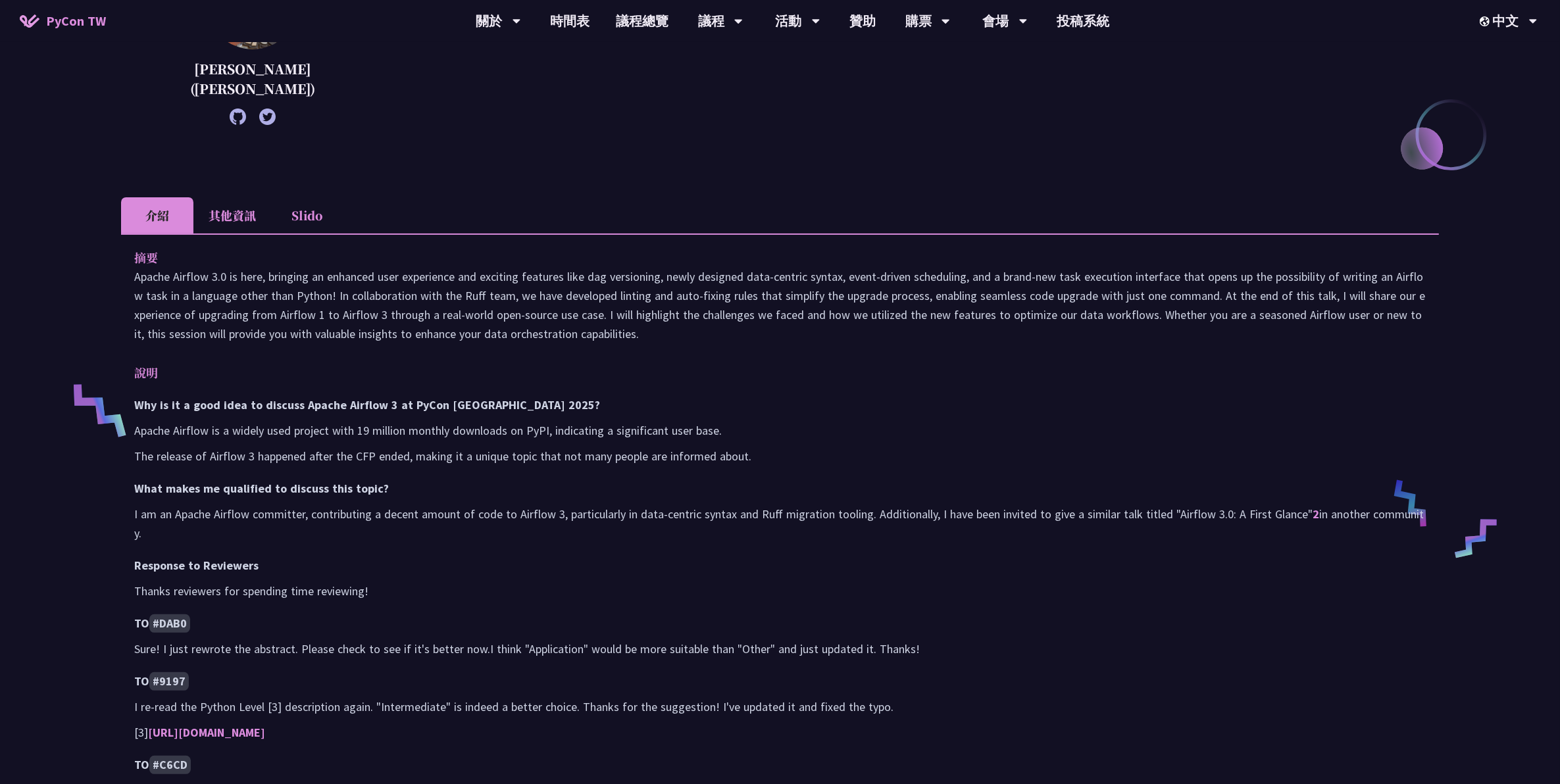
scroll to position [246, 0]
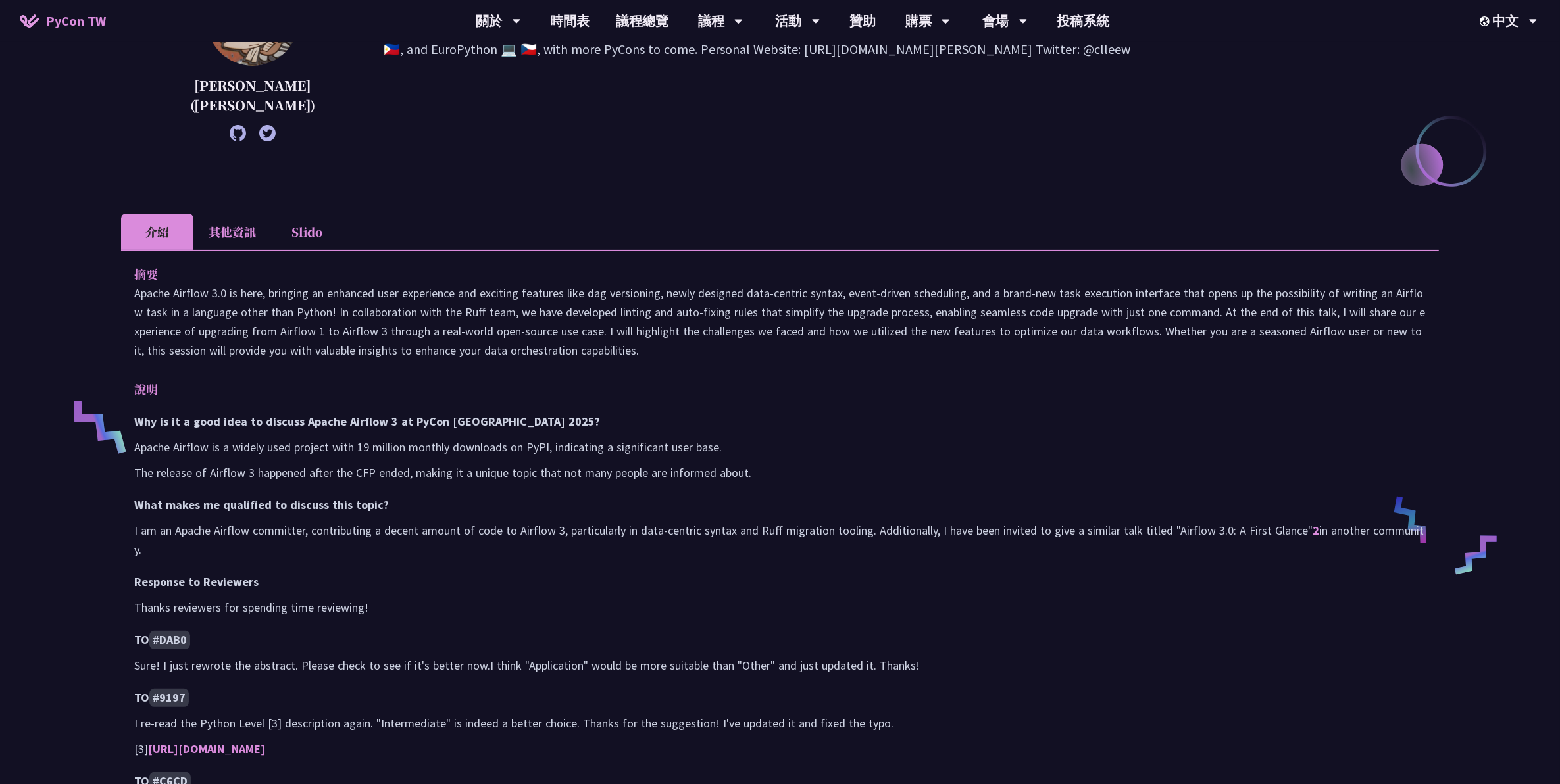
click at [251, 232] on li "其他資訊" at bounding box center [232, 232] width 78 height 36
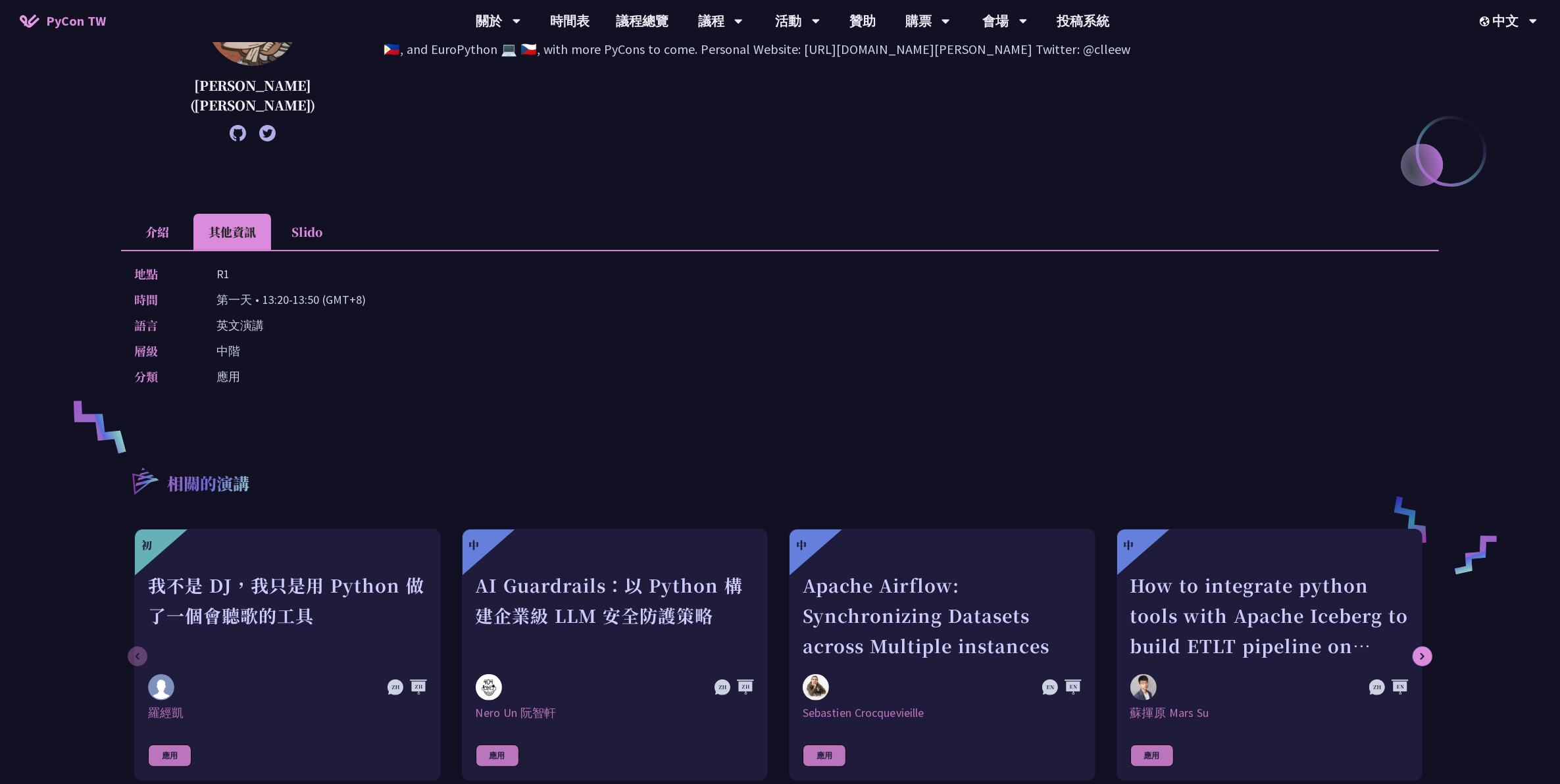
click at [294, 235] on li "Slido" at bounding box center [307, 232] width 72 height 36
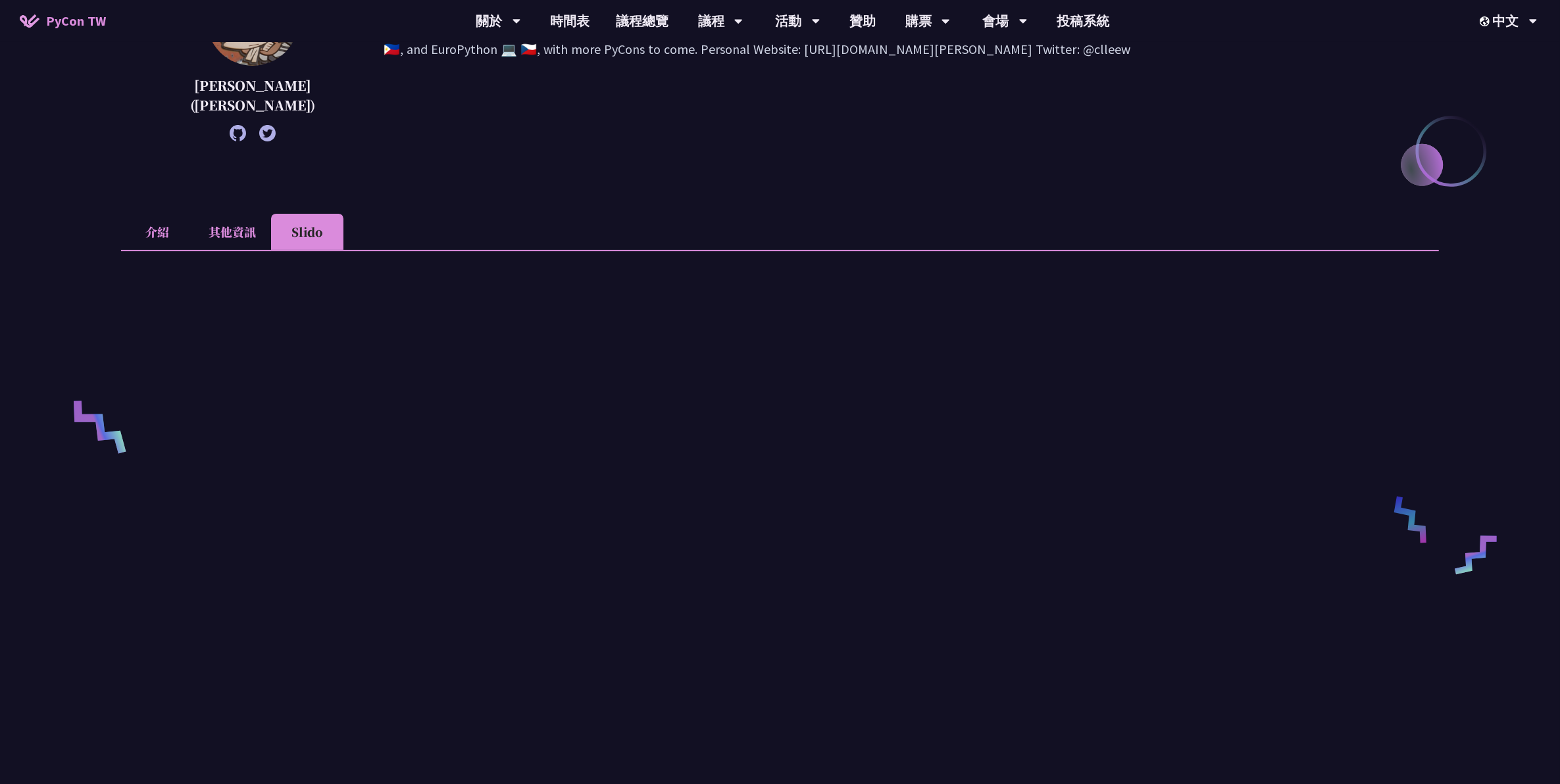
click at [239, 246] on li "其他資訊" at bounding box center [232, 232] width 78 height 36
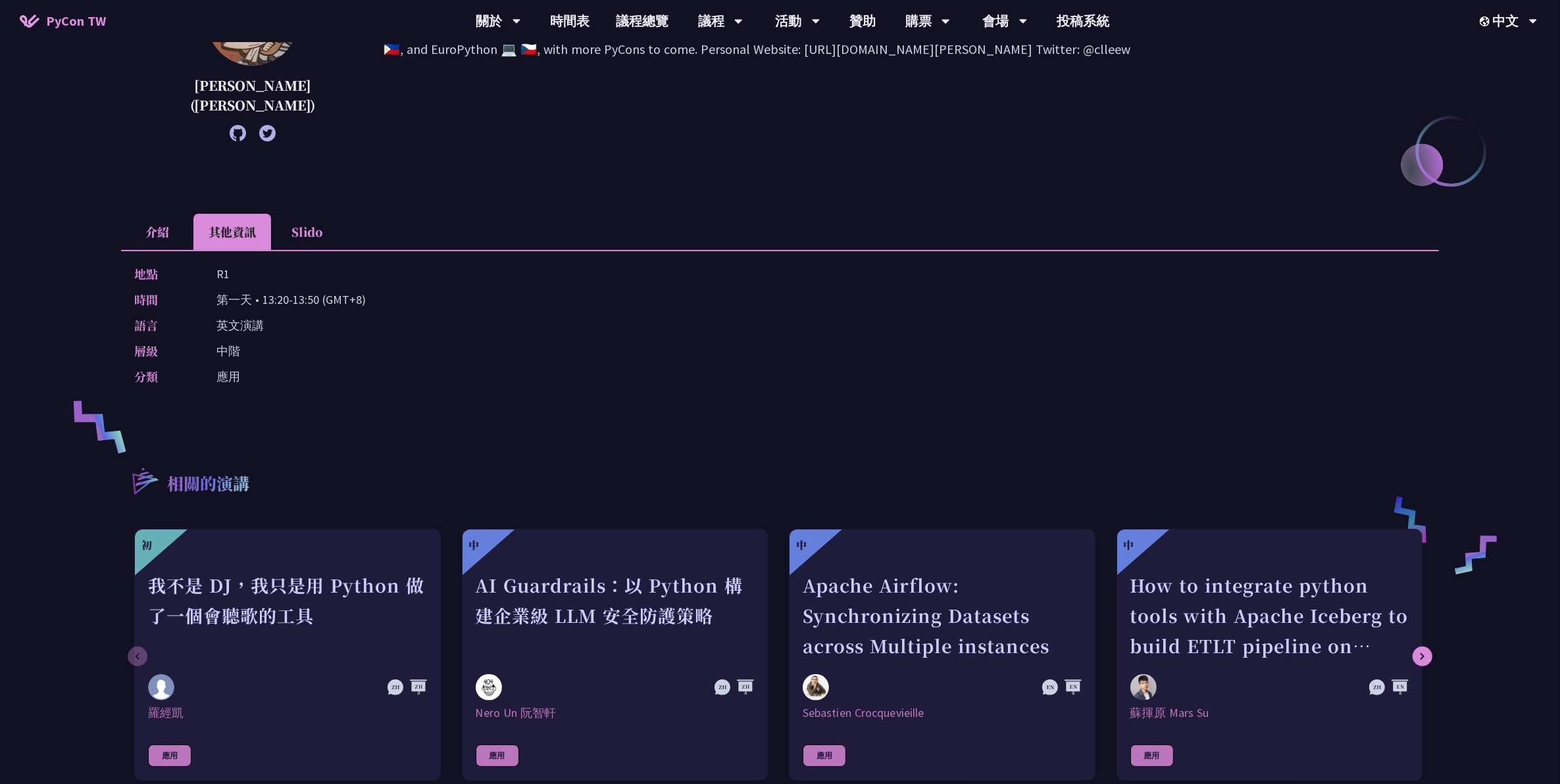
click at [303, 241] on li "Slido" at bounding box center [307, 232] width 72 height 36
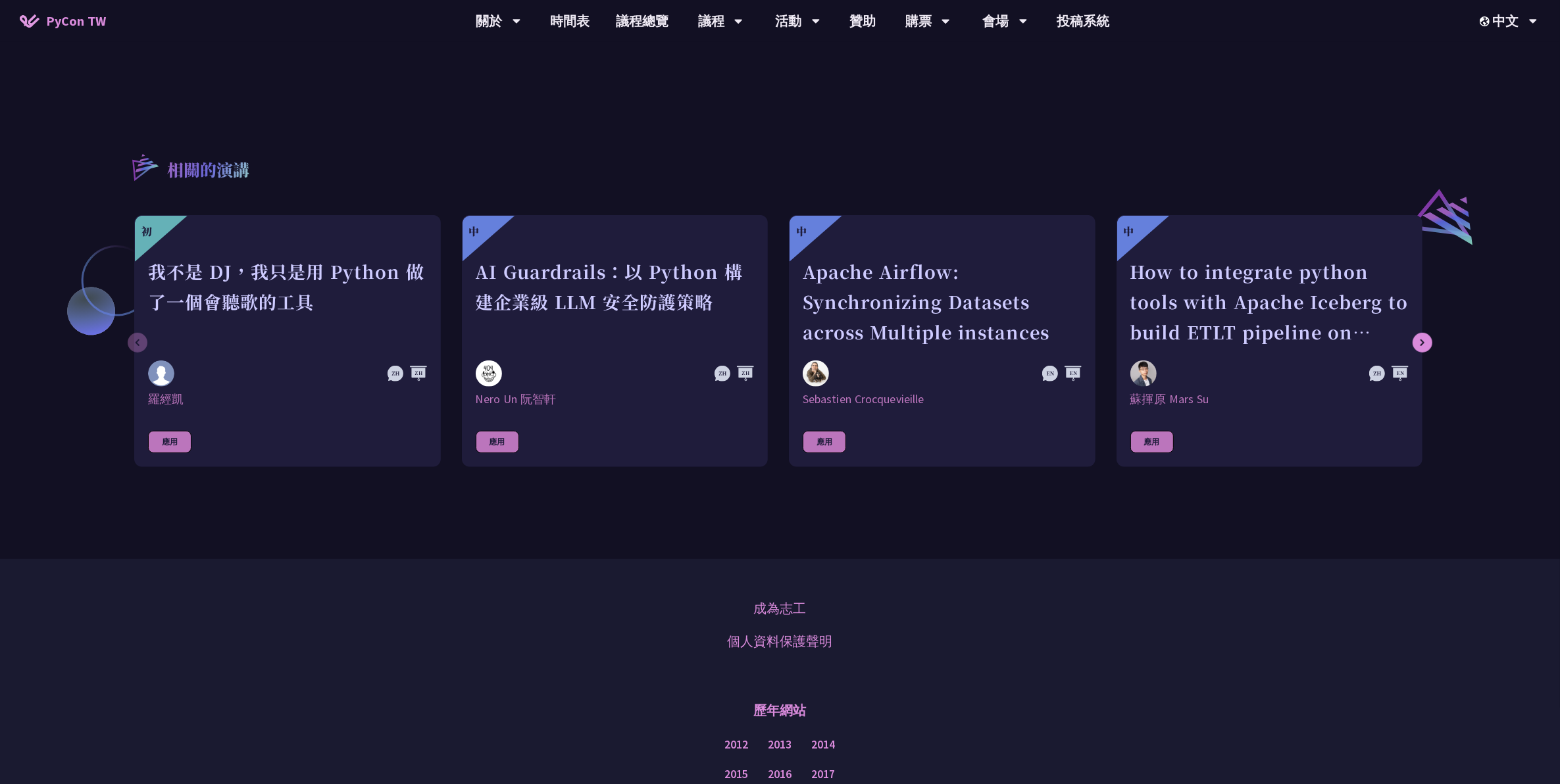
scroll to position [822, 0]
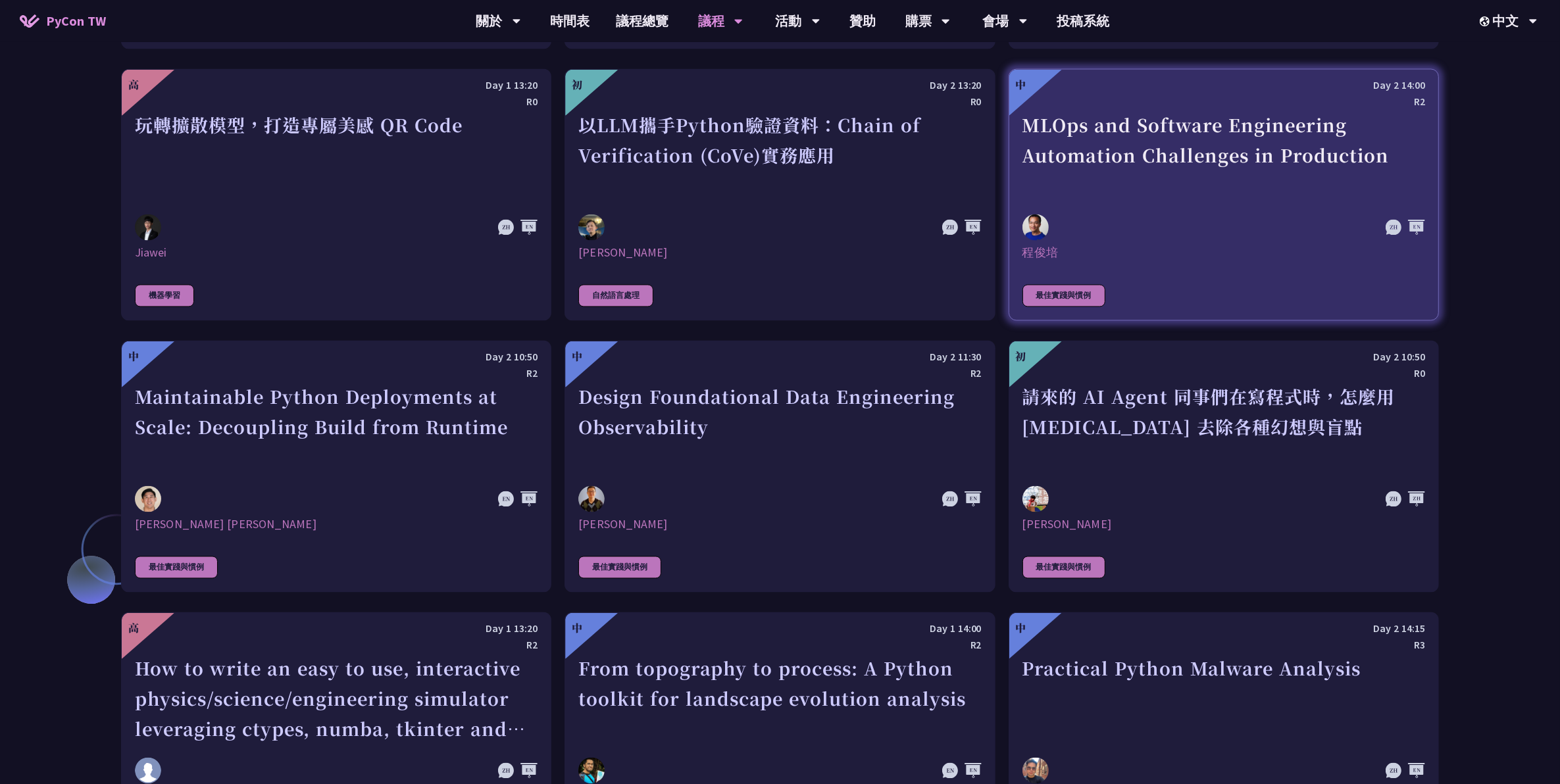
scroll to position [3168, 0]
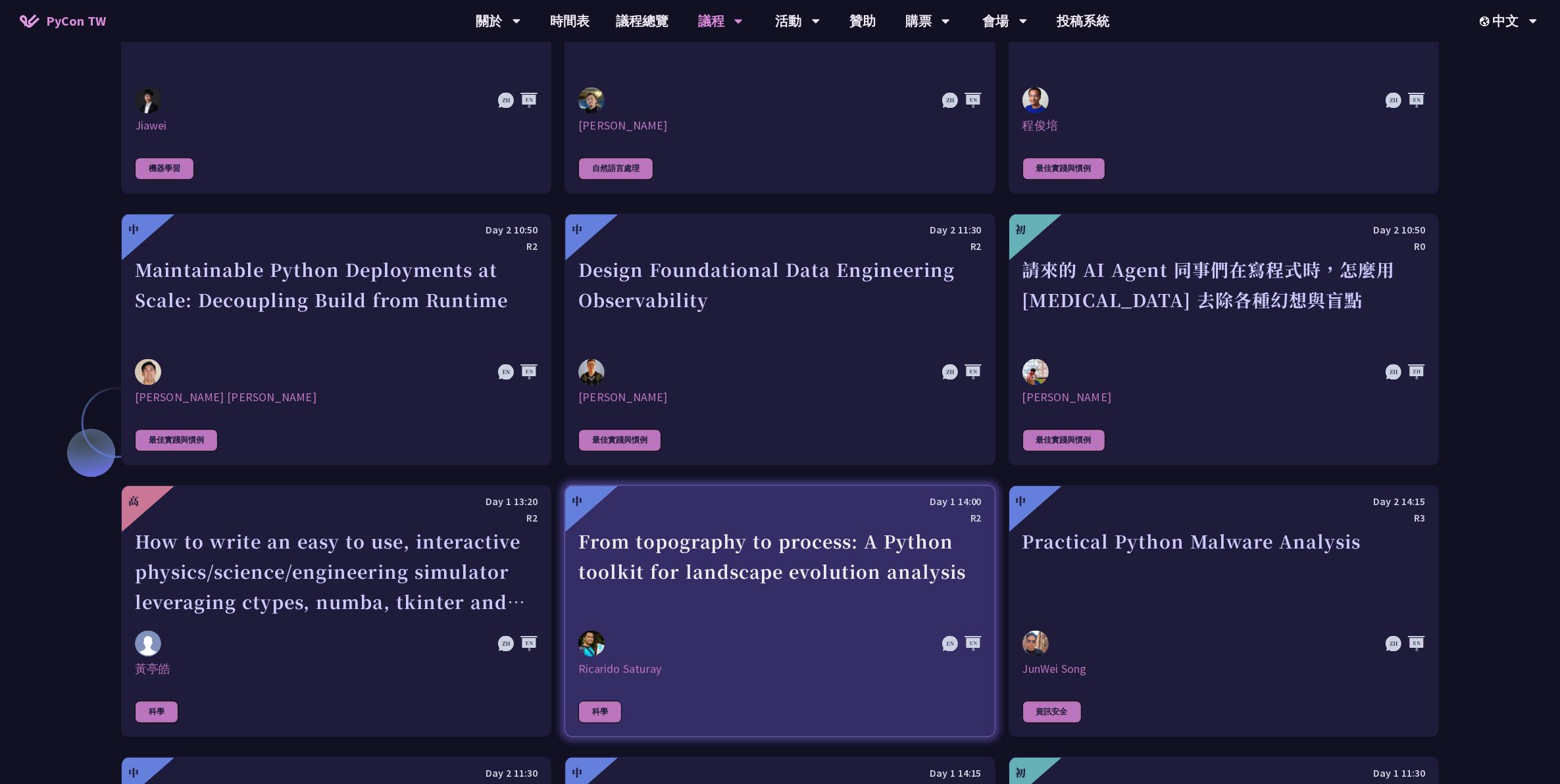
click at [590, 615] on div "From topography to process: A Python toolkit for landscape evolution analysis" at bounding box center [779, 571] width 403 height 91
